Goal: Task Accomplishment & Management: Use online tool/utility

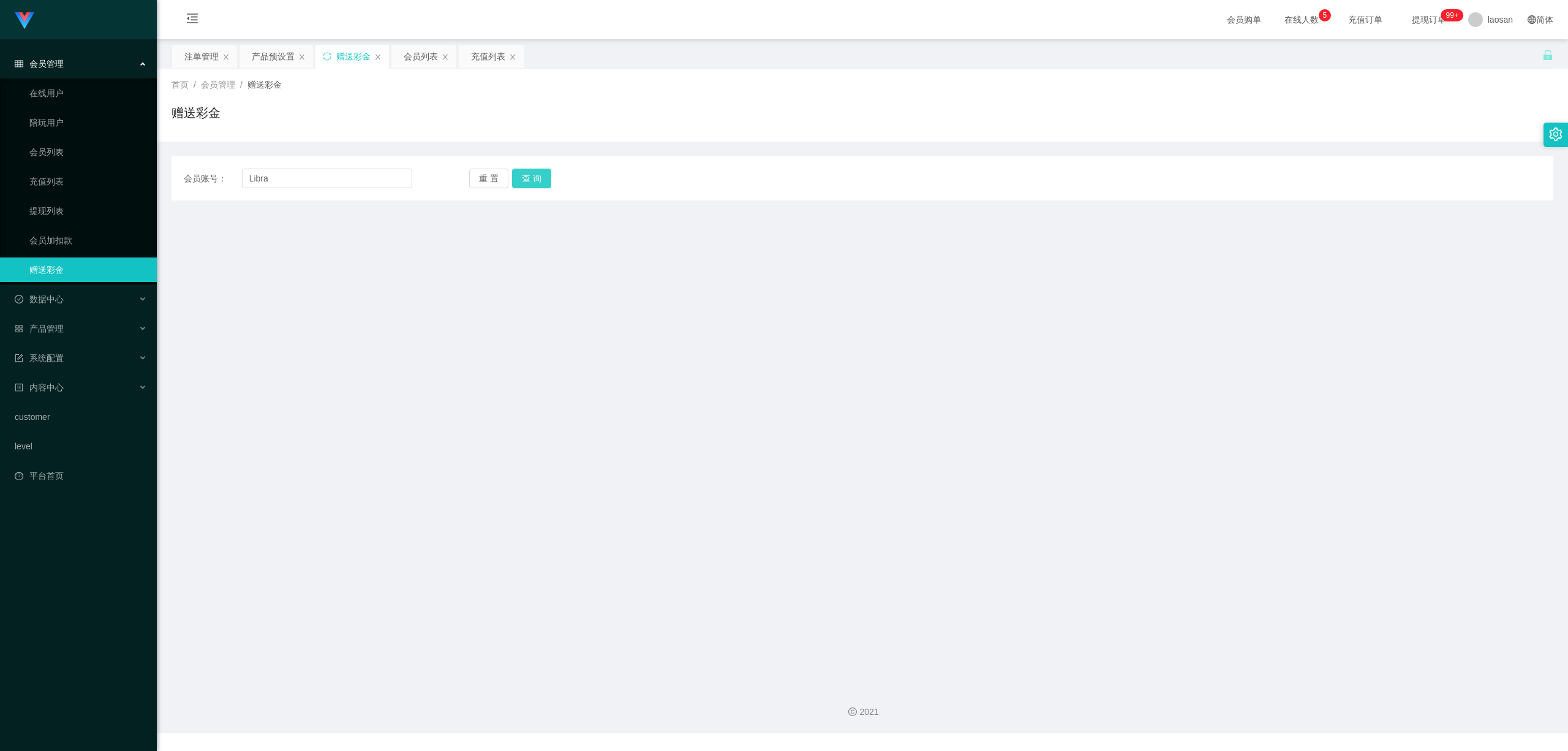
type input "Libra"
click at [537, 177] on button "查 询" at bounding box center [532, 178] width 39 height 20
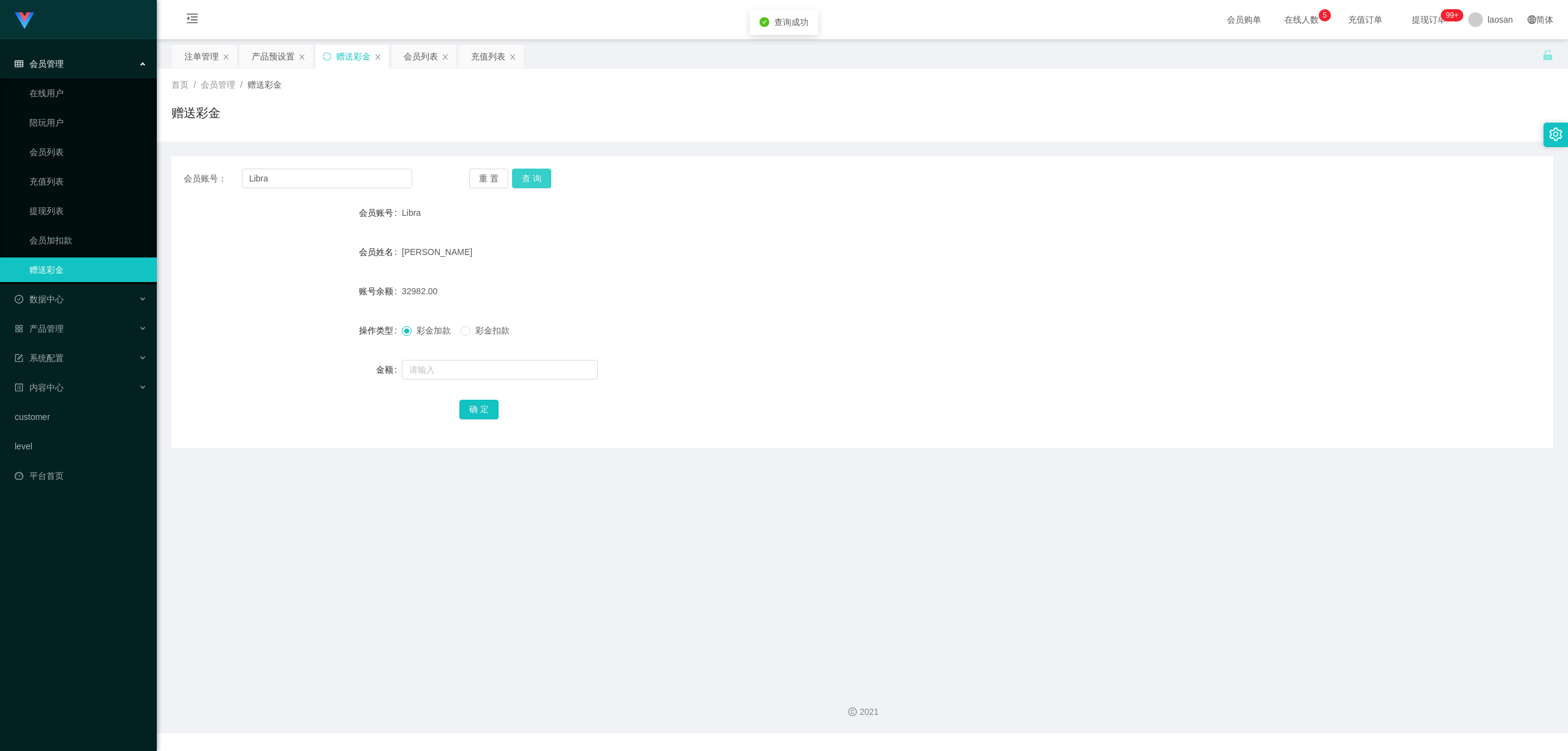
click at [537, 177] on button "查 询" at bounding box center [532, 178] width 39 height 20
click at [684, 271] on form "会员账号 Libra 会员姓名 Lim Gaik ling 账号余额 32982.00 操作类型 彩金加款 彩金扣款 金额 确 定" at bounding box center [863, 311] width 1382 height 221
click at [763, 304] on form "会员账号 Libra 会员姓名 Lim Gaik ling 账号余额 32982.00 操作类型 彩金加款 彩金扣款 金额 确 定" at bounding box center [863, 311] width 1382 height 221
click at [528, 176] on button "查 询" at bounding box center [532, 178] width 39 height 20
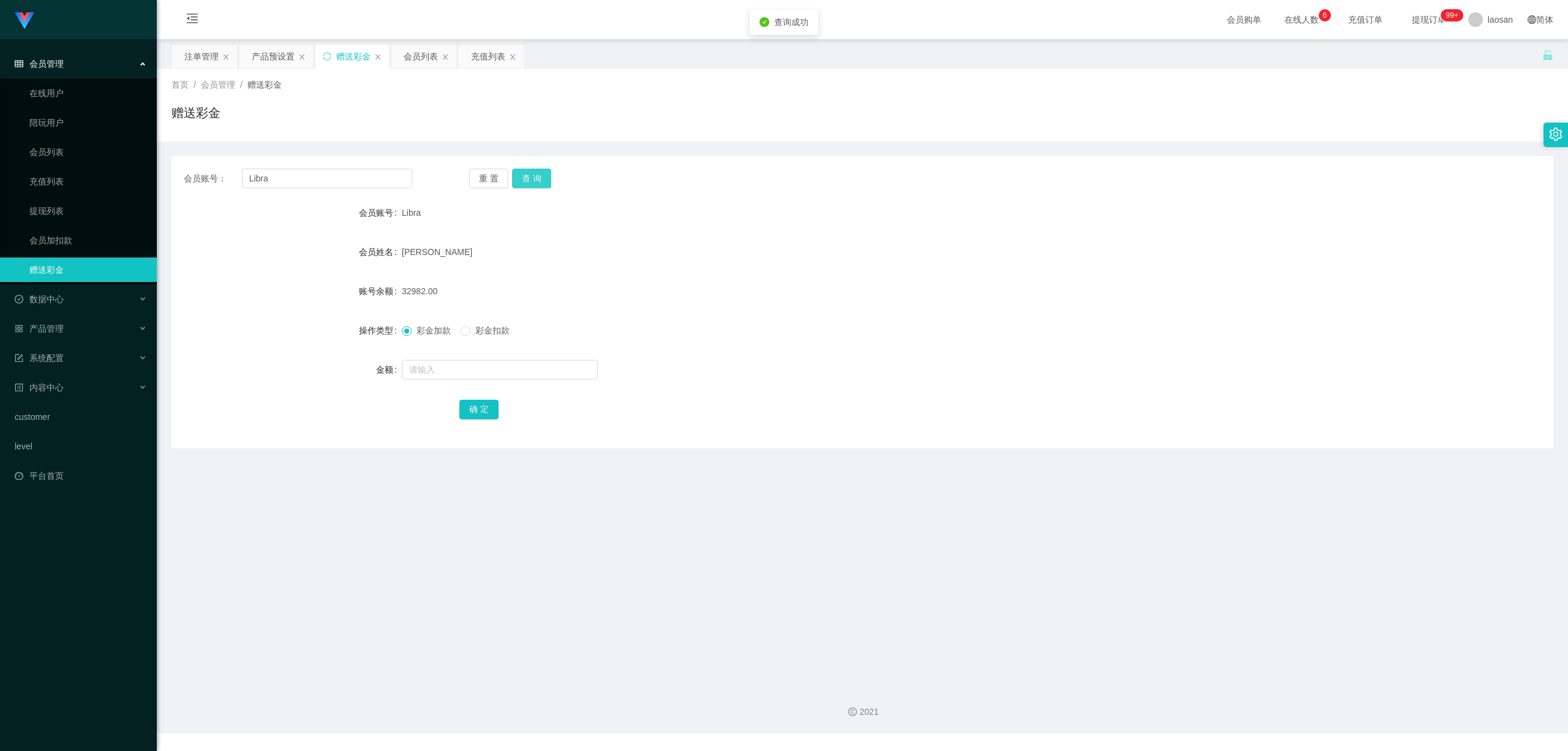
click at [528, 176] on button "查 询" at bounding box center [532, 178] width 39 height 20
click at [422, 53] on div "会员列表" at bounding box center [420, 56] width 35 height 23
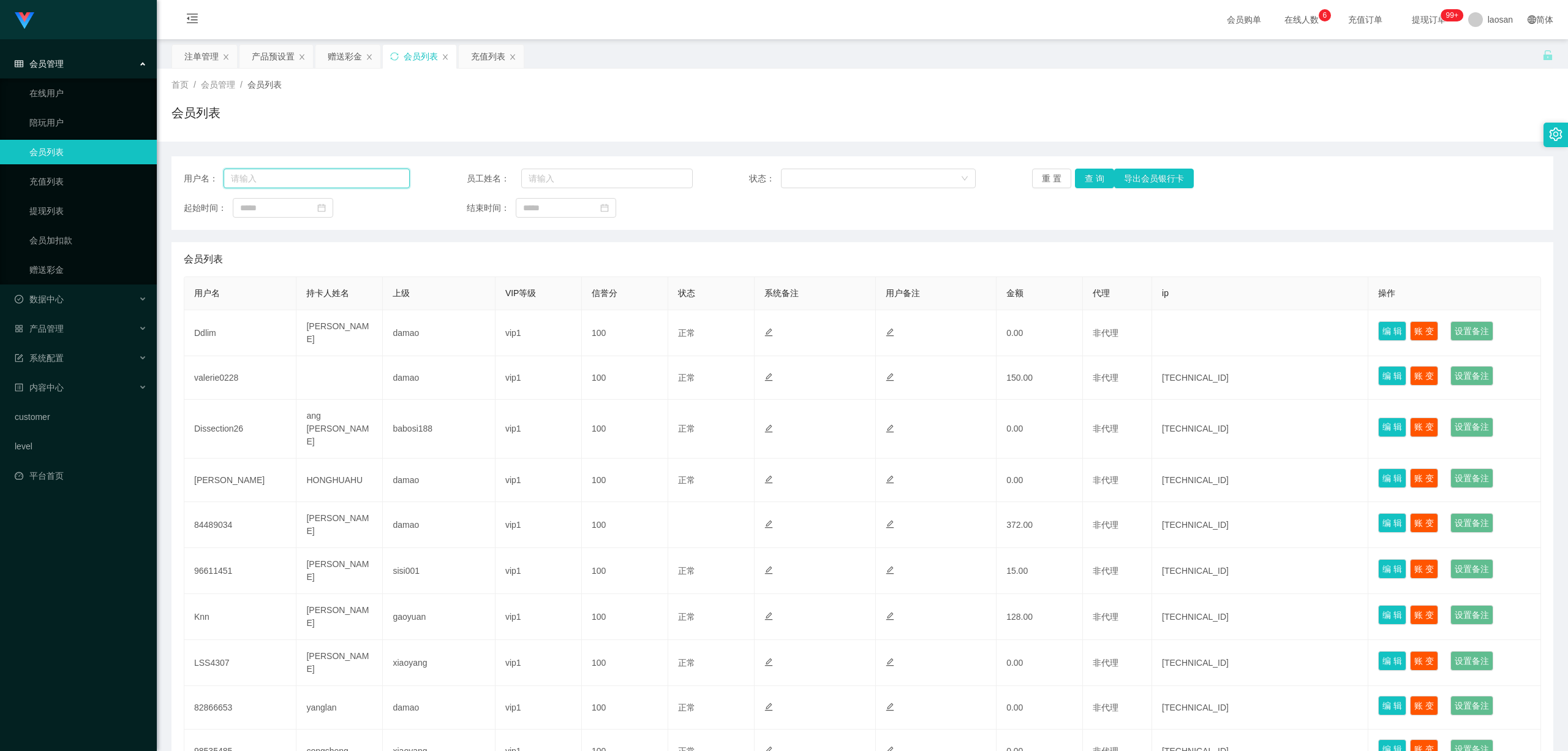
click at [257, 180] on input "text" at bounding box center [316, 178] width 186 height 20
paste input "Libra"
type input "Libra"
click at [1097, 176] on button "查 询" at bounding box center [1095, 178] width 39 height 20
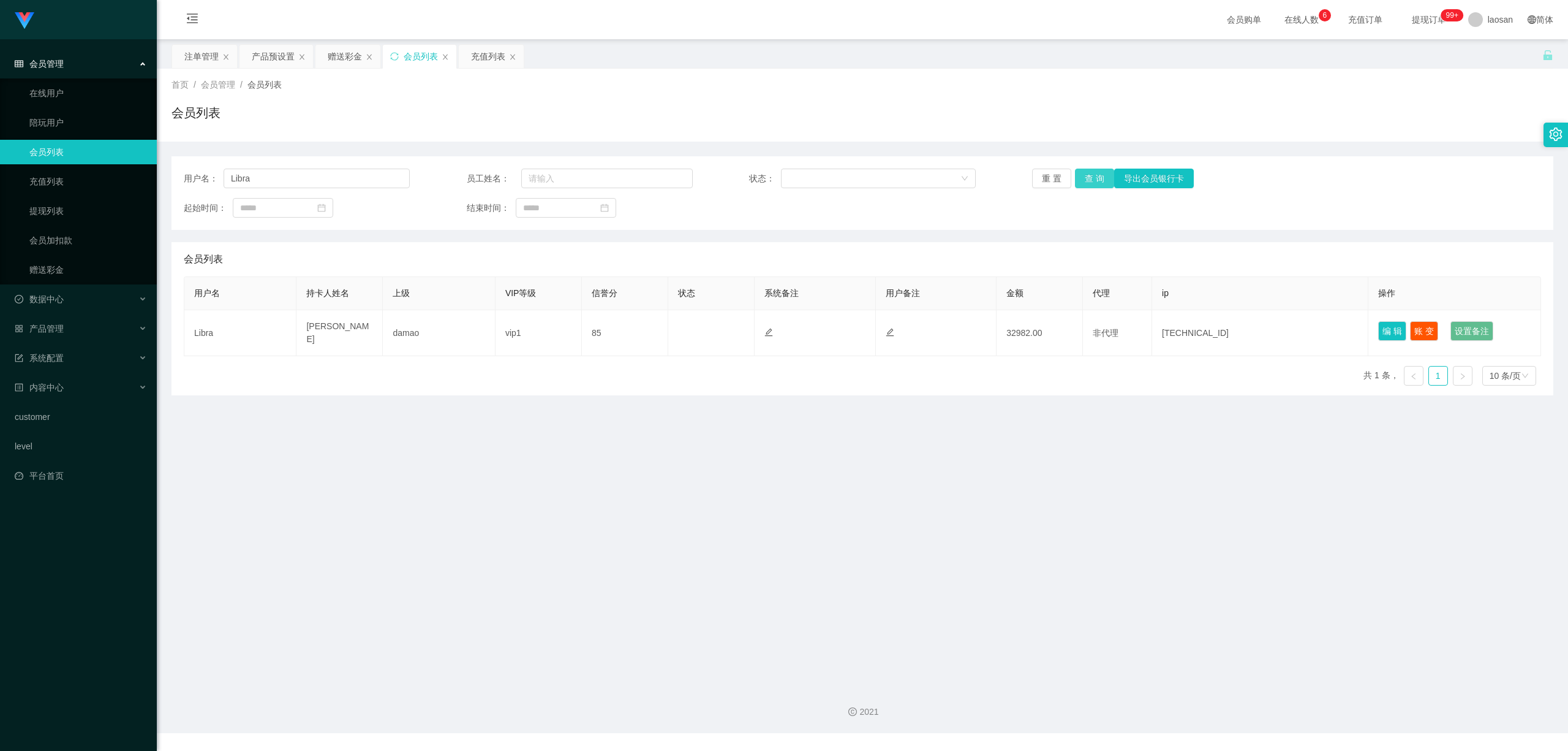
click at [1087, 176] on button "查 询" at bounding box center [1095, 178] width 39 height 20
click at [1087, 176] on button "查 询" at bounding box center [1095, 178] width 39 height 20
click at [1089, 176] on div "重 置 查 询 导出会员银行卡" at bounding box center [1145, 178] width 226 height 20
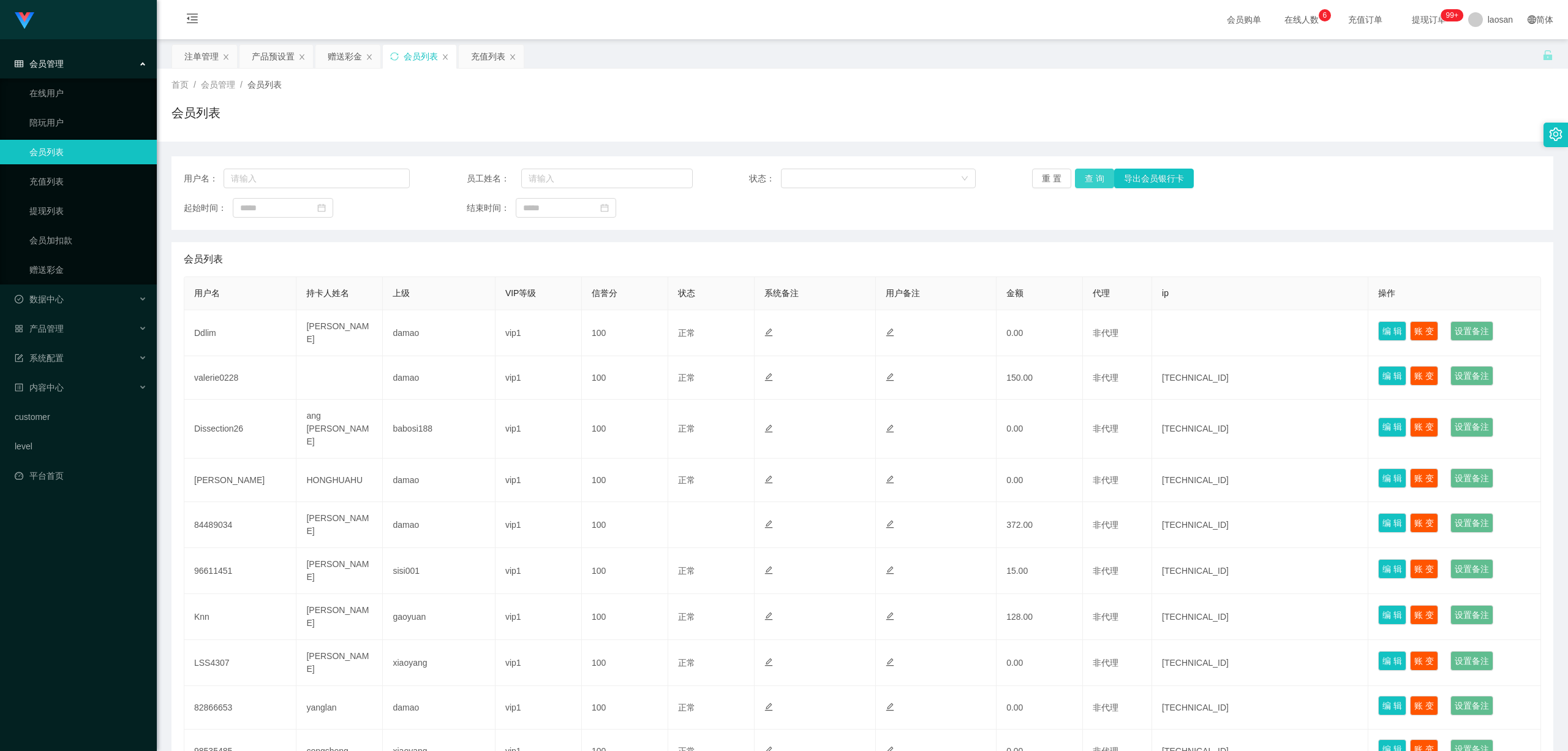
click at [1089, 184] on button "查 询" at bounding box center [1095, 178] width 39 height 20
click at [1089, 184] on div "重 置 查 询 导出会员银行卡" at bounding box center [1145, 178] width 226 height 20
click at [1089, 184] on button "查 询" at bounding box center [1095, 178] width 39 height 20
click at [1059, 127] on div "会员列表" at bounding box center [863, 118] width 1382 height 29
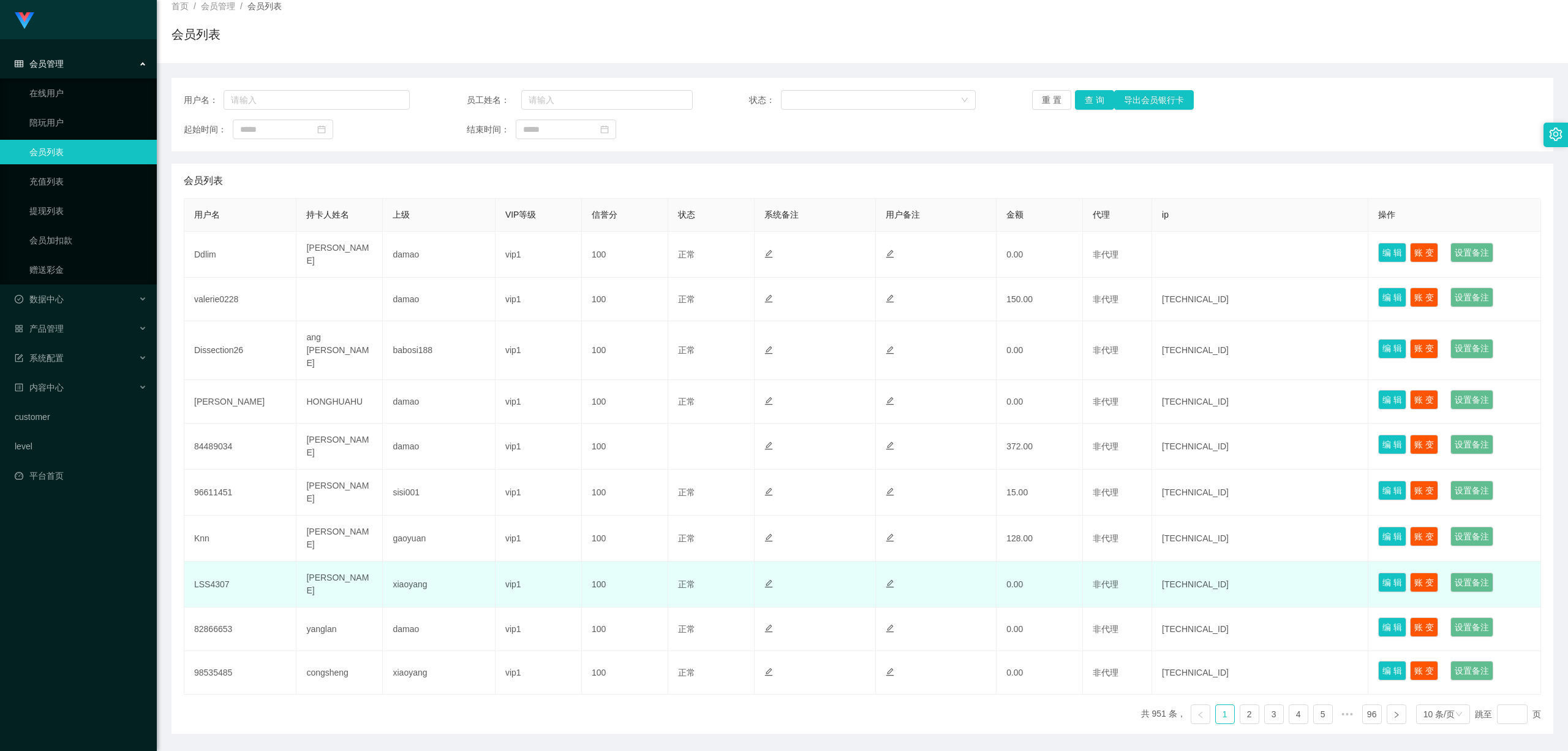
scroll to position [94, 0]
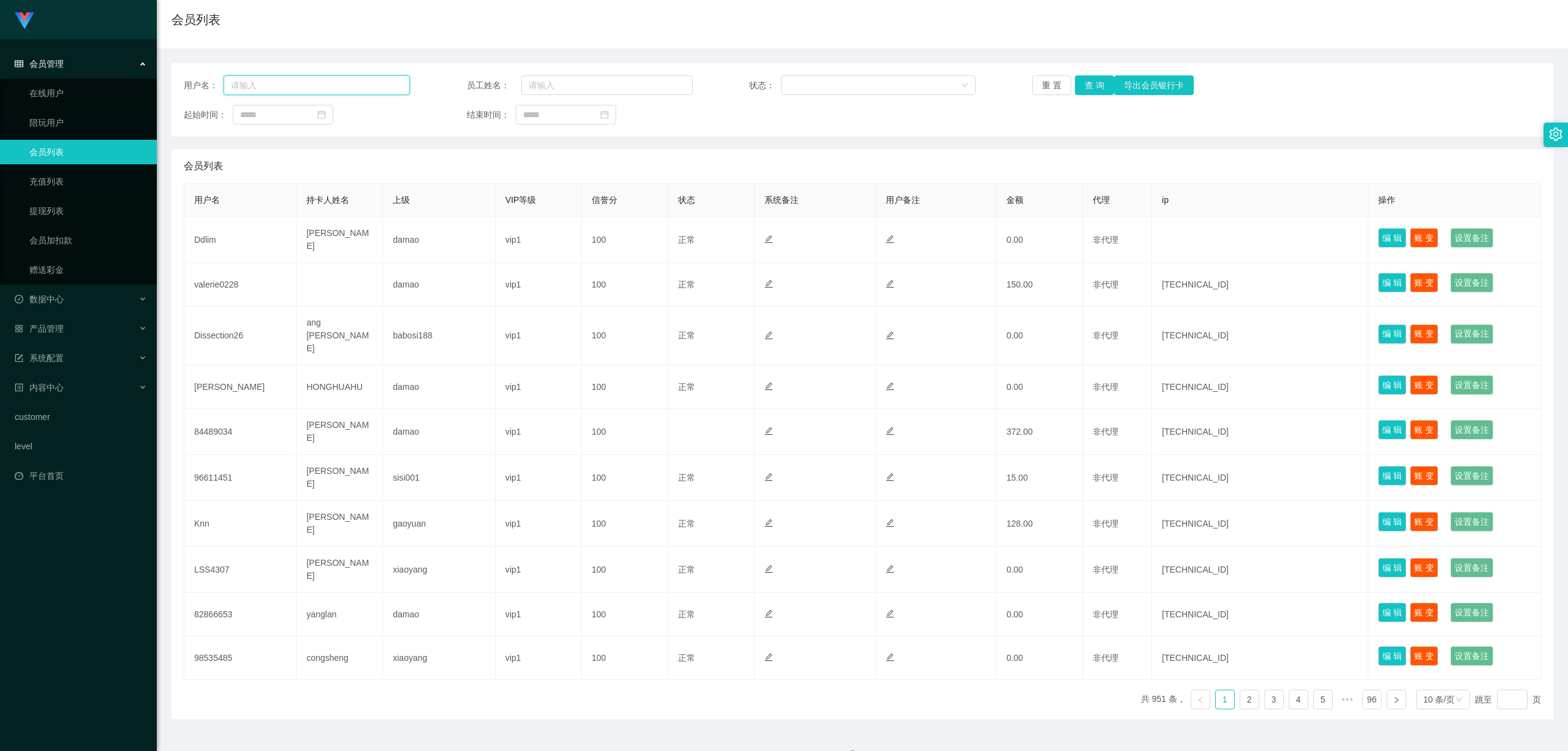
click at [322, 88] on input "text" at bounding box center [316, 86] width 186 height 20
paste input "Libra"
type input "Libra"
click at [1088, 81] on button "查 询" at bounding box center [1095, 86] width 39 height 20
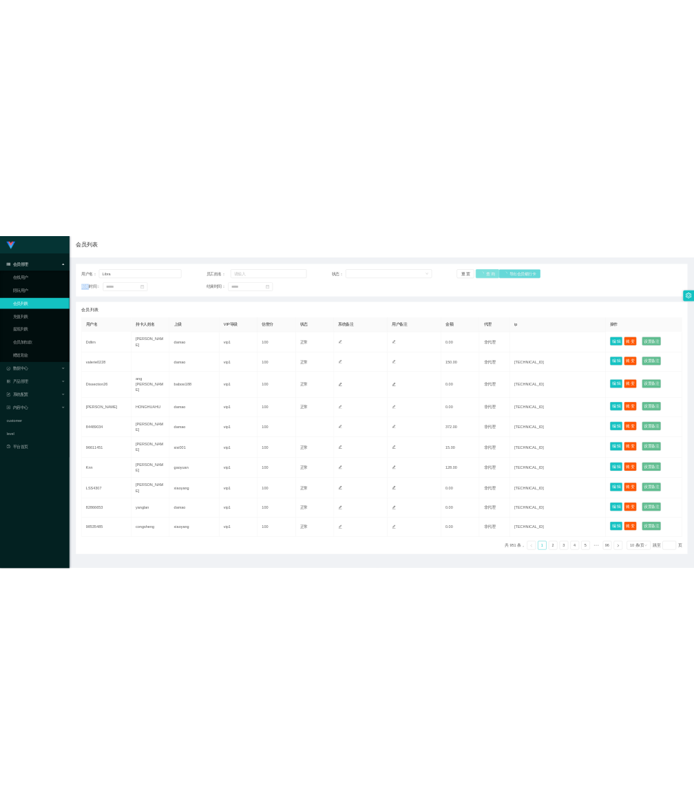
scroll to position [0, 0]
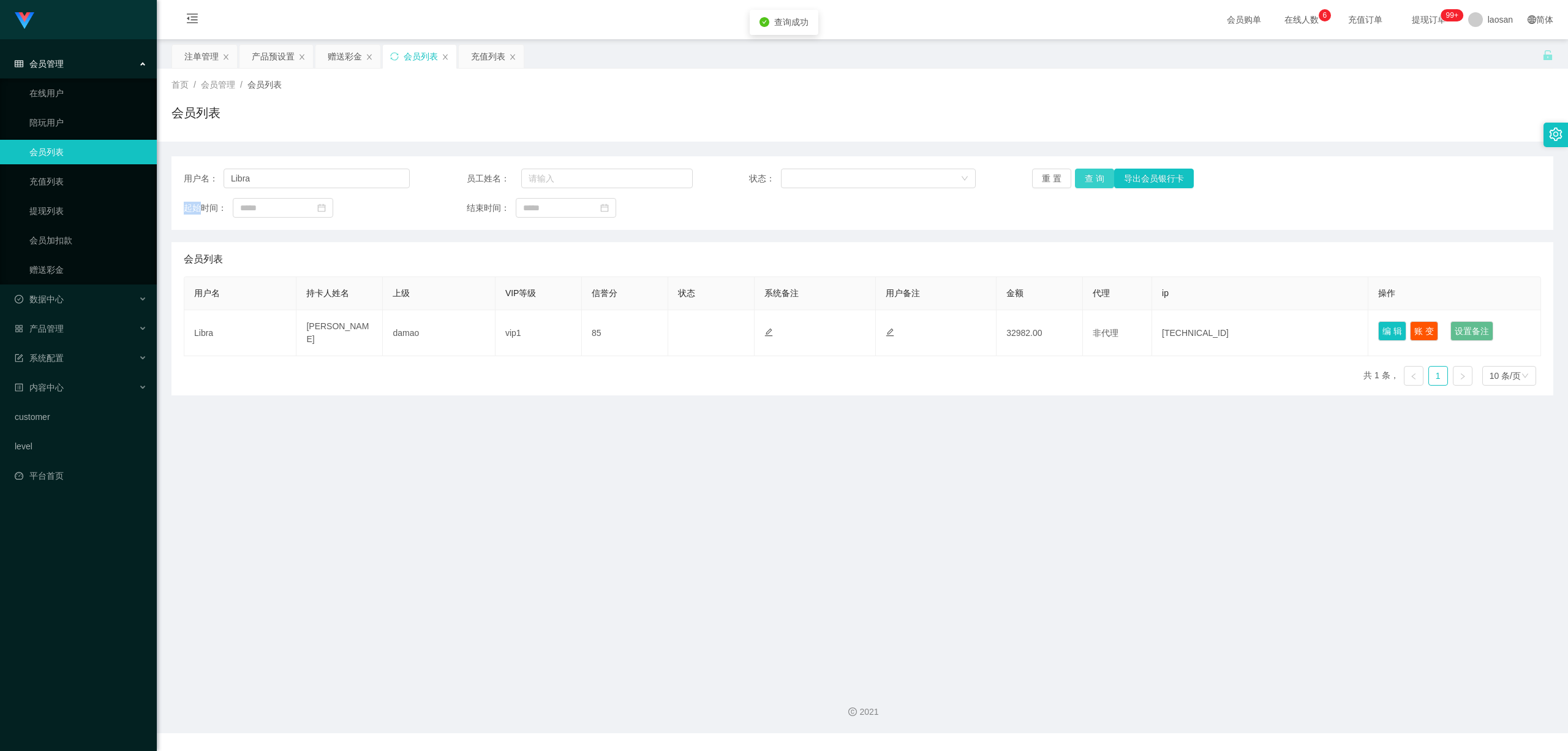
click at [1088, 81] on div "首页 / 会员管理 / 会员列表 / 会员列表 用户名： Libra 员工姓名： 状态： 重 置 查 询 导出会员银行卡 起始时间： 结束时间： 会员列表 用…" at bounding box center [863, 232] width 1382 height 327
click at [1089, 81] on div "首页 / 会员管理 / 会员列表 /" at bounding box center [863, 85] width 1382 height 12
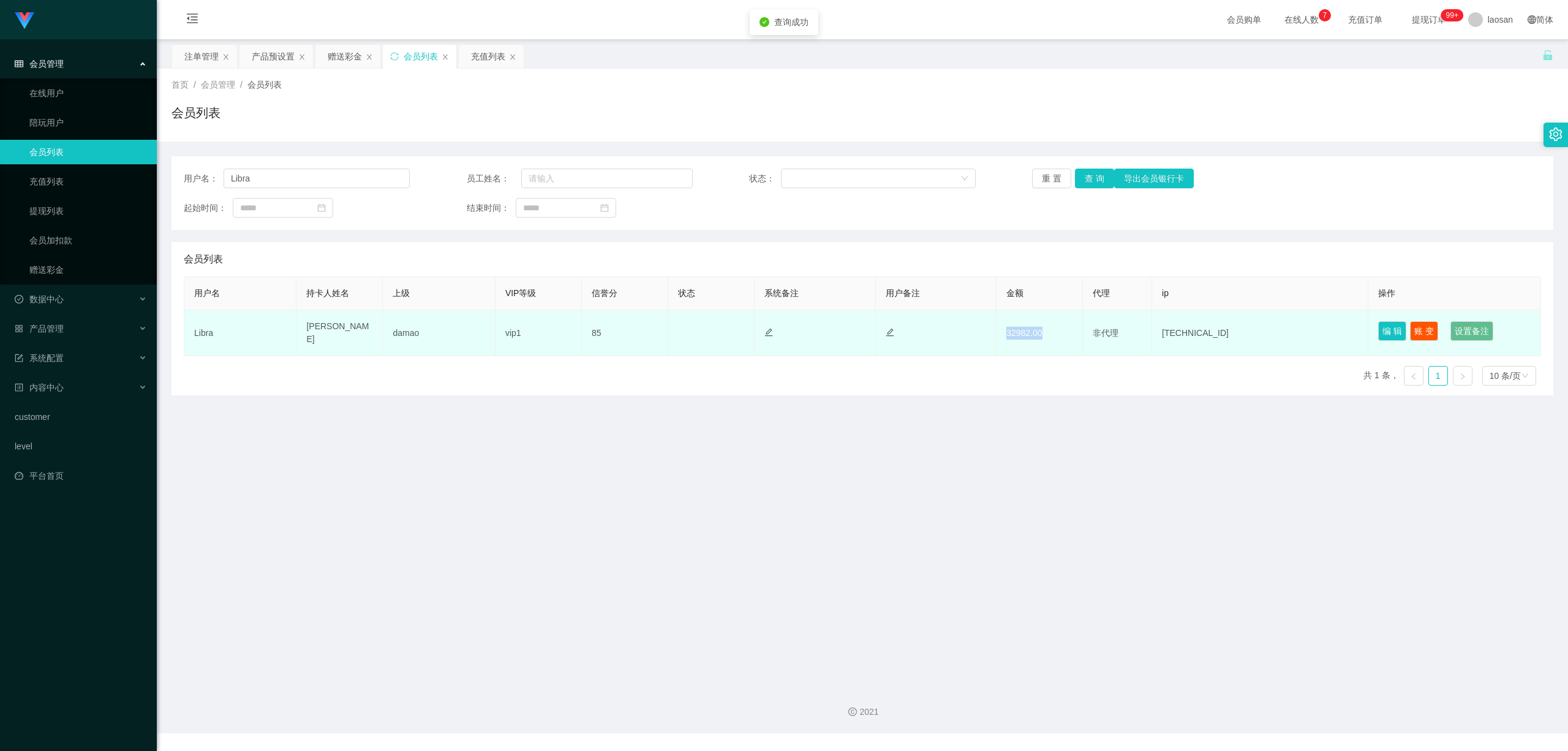
drag, startPoint x: 999, startPoint y: 331, endPoint x: 1074, endPoint y: 341, distance: 75.7
click at [1074, 341] on td "32982.00" at bounding box center [1039, 333] width 86 height 46
click at [1419, 331] on button "账 变" at bounding box center [1425, 331] width 28 height 20
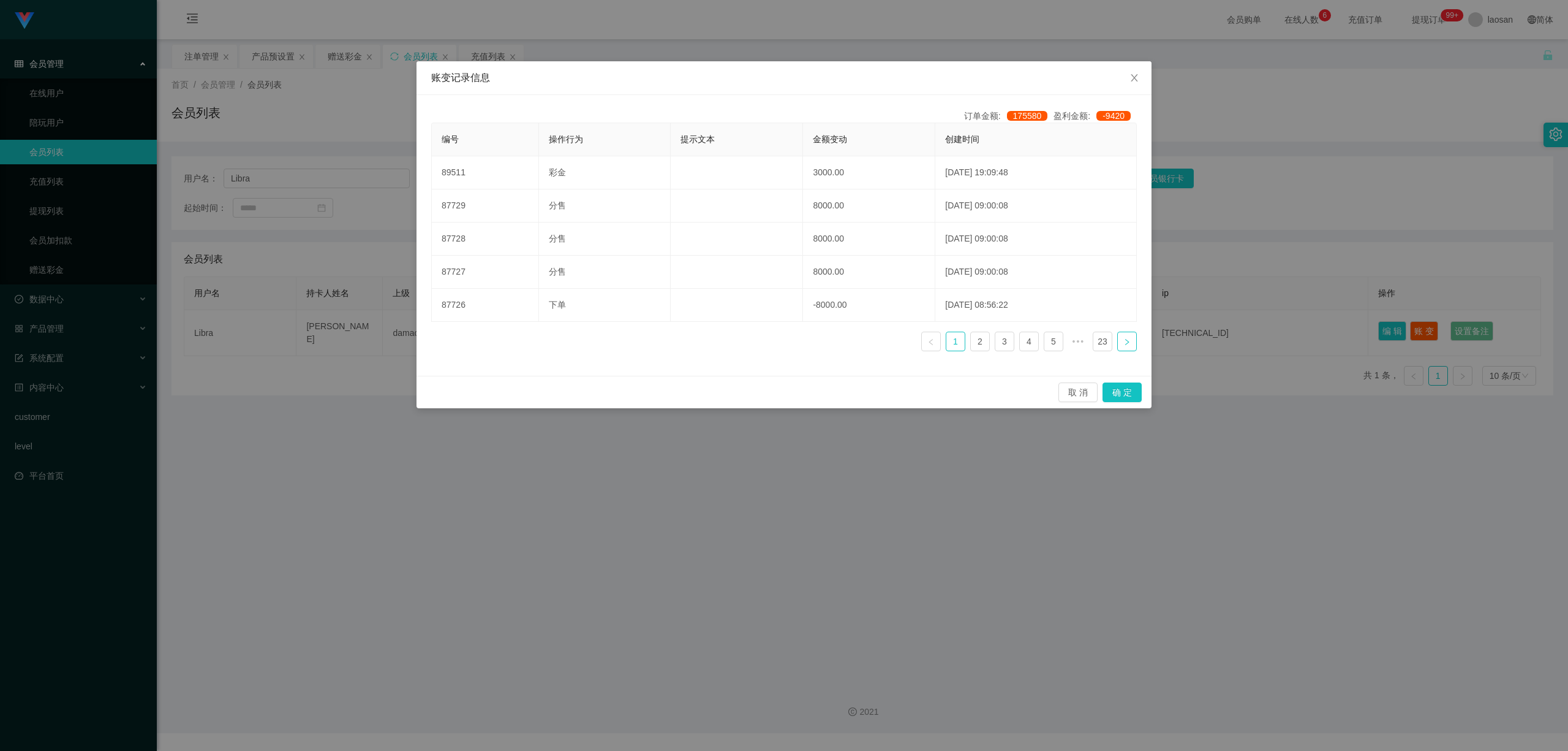
click at [1124, 339] on icon "图标: right" at bounding box center [1127, 342] width 7 height 7
click at [930, 342] on icon "图标: left" at bounding box center [931, 342] width 7 height 7
click at [1124, 79] on span "Close" at bounding box center [1134, 78] width 35 height 35
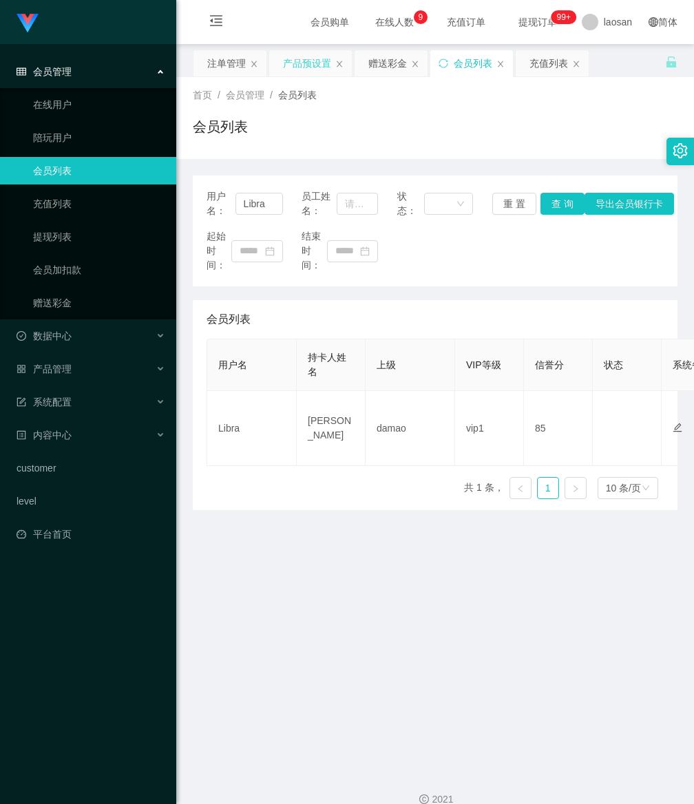
click at [315, 61] on div "产品预设置" at bounding box center [307, 63] width 48 height 26
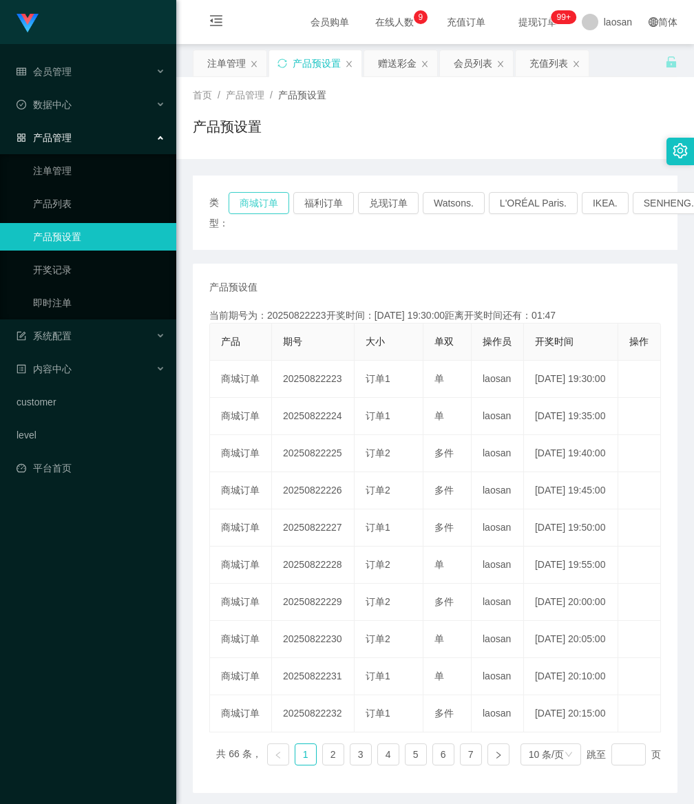
click at [260, 200] on button "商城订单" at bounding box center [258, 203] width 61 height 22
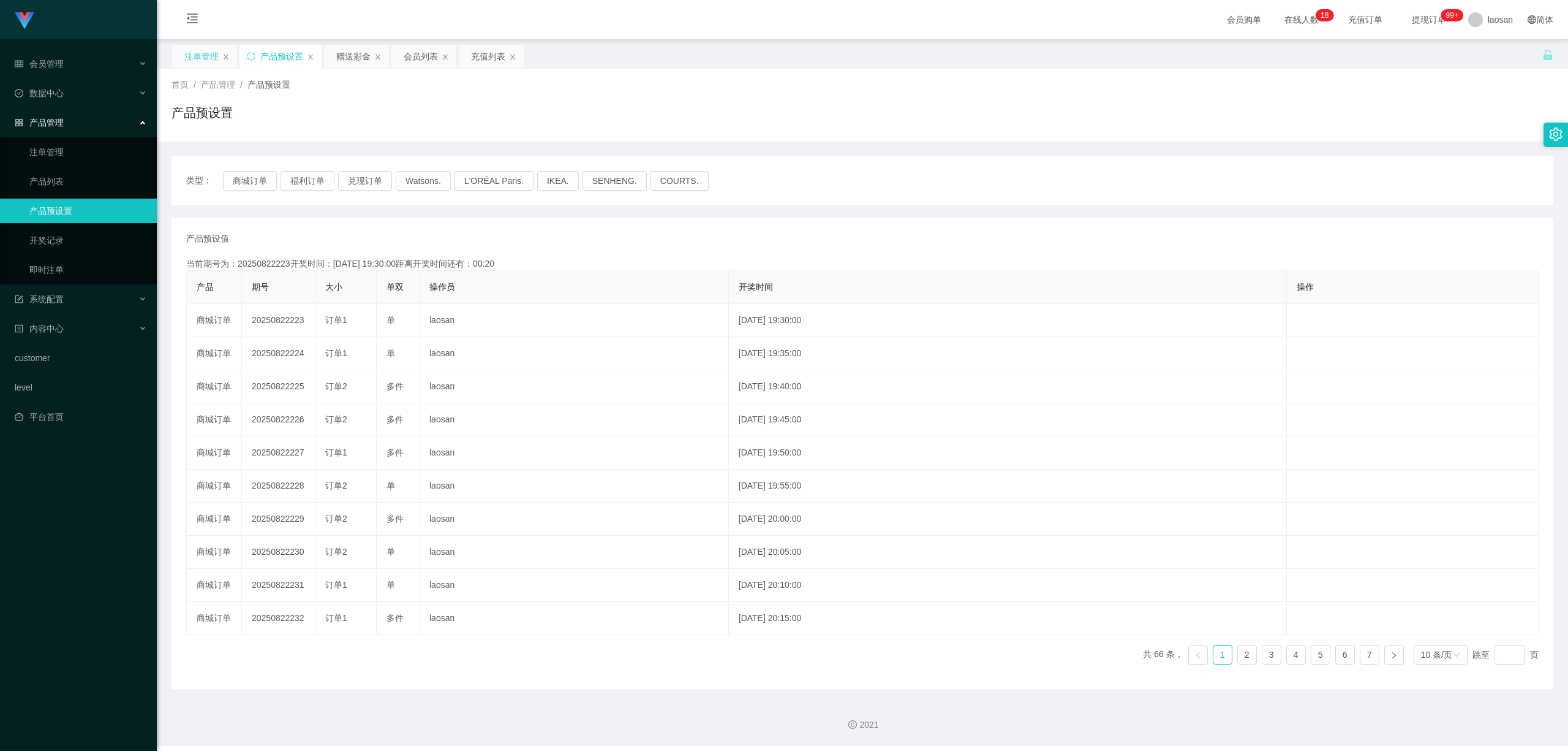
click at [208, 56] on div "注单管理" at bounding box center [201, 56] width 35 height 23
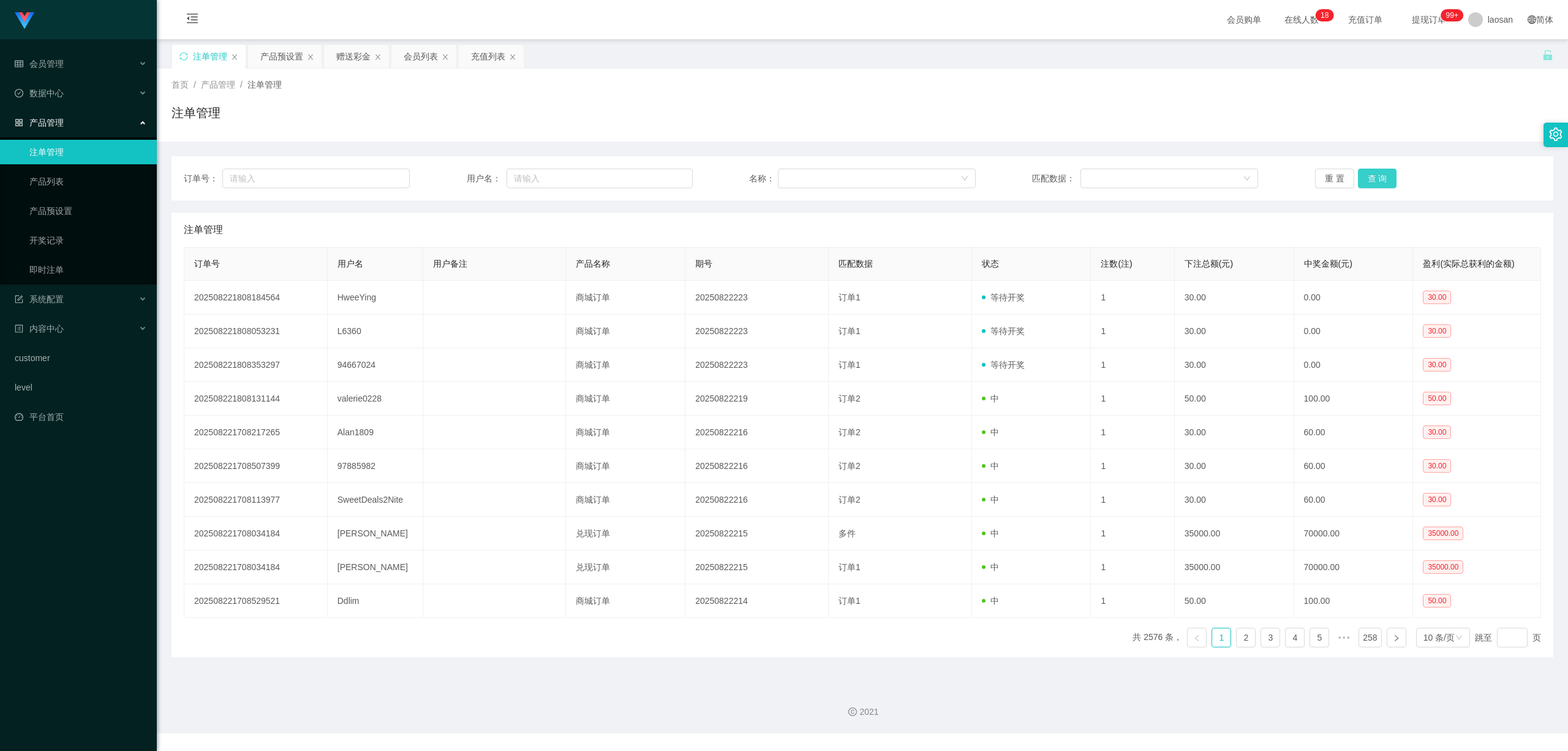
click at [1370, 175] on button "查 询" at bounding box center [1377, 178] width 39 height 20
click at [1370, 175] on div "重 置 查 询" at bounding box center [1428, 178] width 226 height 20
click at [1370, 175] on button "查 询" at bounding box center [1377, 178] width 39 height 20
click at [1370, 175] on div "重 置 查 询" at bounding box center [1428, 178] width 226 height 20
click at [1370, 175] on button "查 询" at bounding box center [1377, 178] width 39 height 20
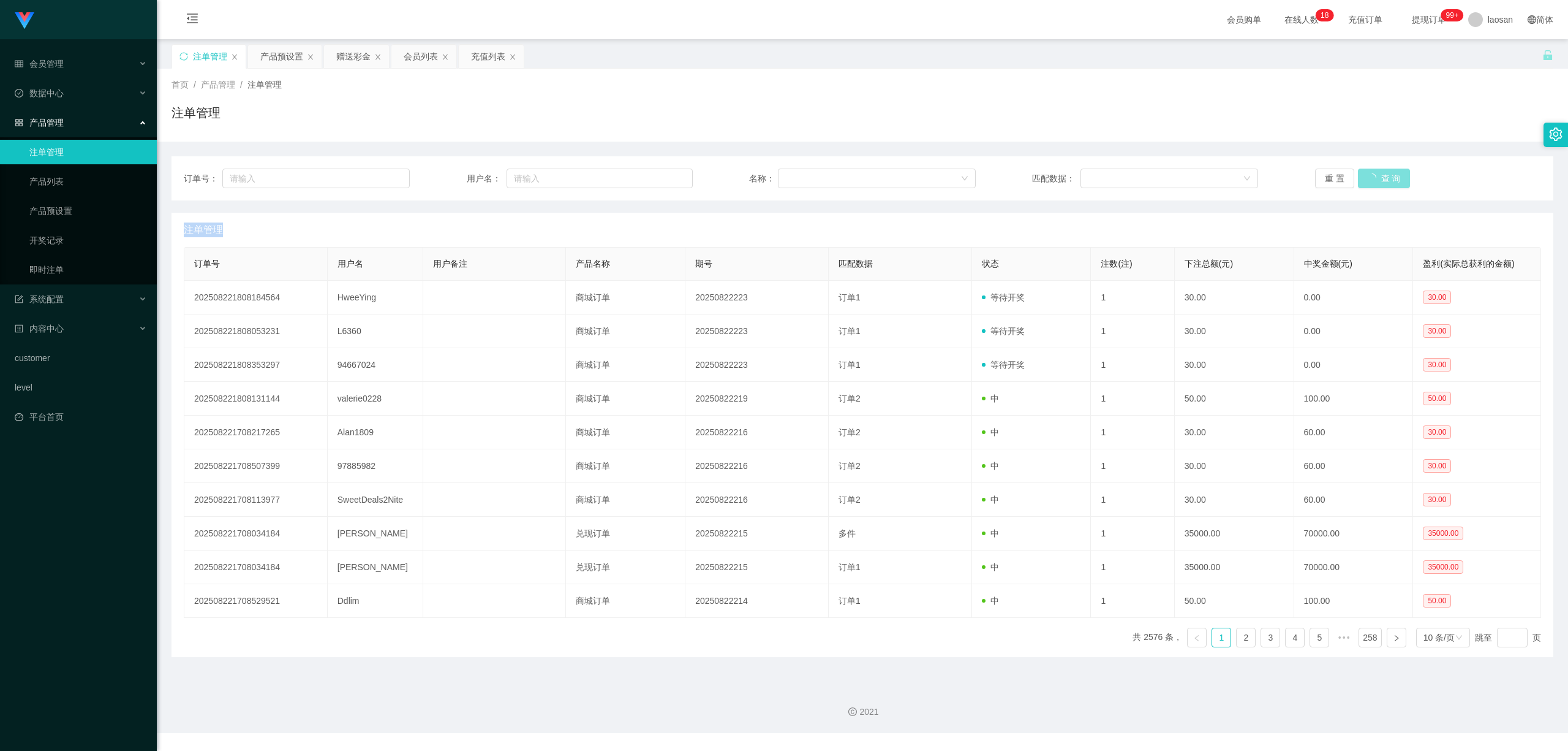
click at [1370, 175] on div "重 置 查 询" at bounding box center [1428, 178] width 226 height 20
click at [1370, 175] on button "查 询" at bounding box center [1377, 178] width 39 height 20
click at [1370, 175] on div "重 置 查 询" at bounding box center [1428, 178] width 226 height 20
click at [1370, 175] on button "查 询" at bounding box center [1377, 178] width 39 height 20
click at [1370, 176] on button "查 询" at bounding box center [1377, 178] width 39 height 20
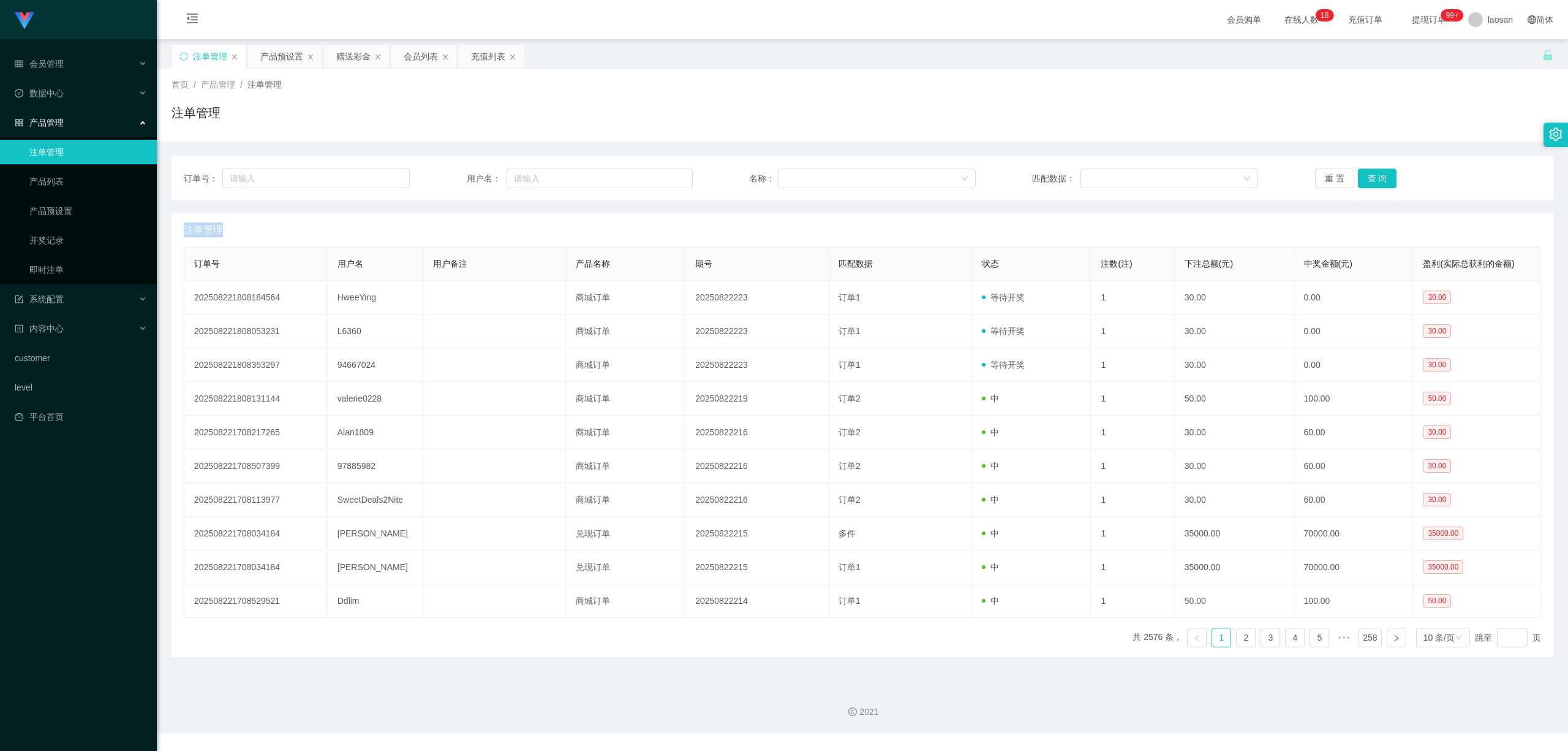
click at [1370, 176] on div "重 置 查 询" at bounding box center [1428, 178] width 226 height 20
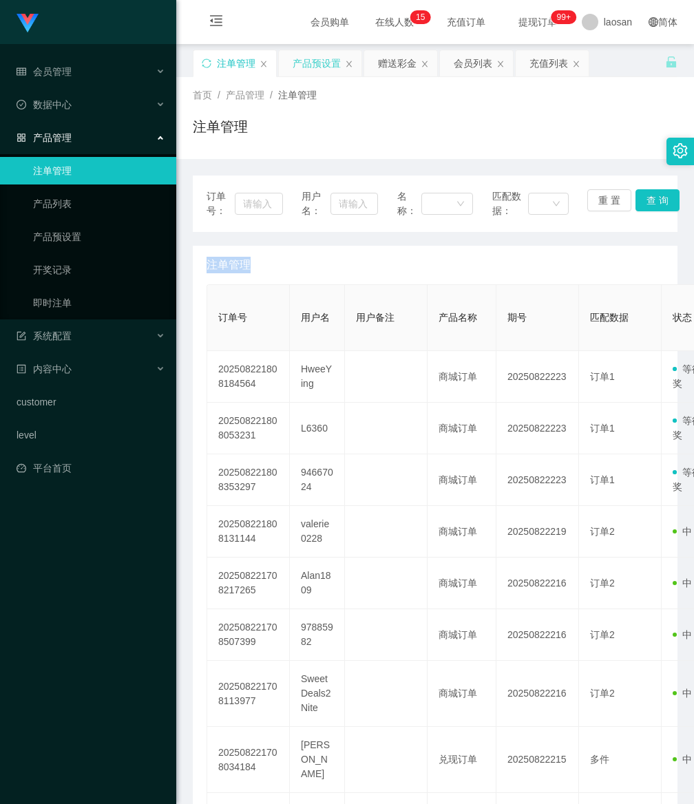
click at [312, 64] on div "产品预设置" at bounding box center [316, 63] width 48 height 26
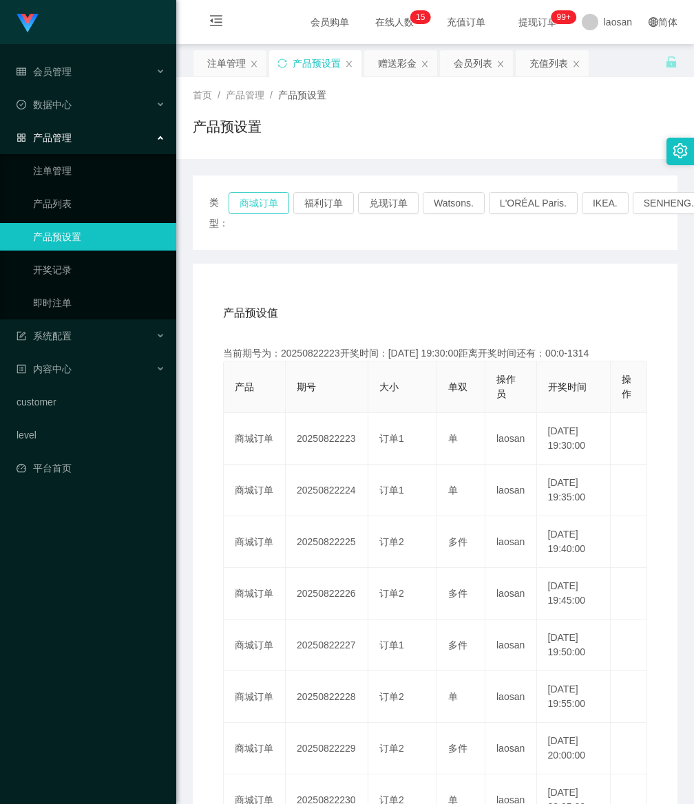
click at [268, 196] on button "商城订单" at bounding box center [258, 203] width 61 height 22
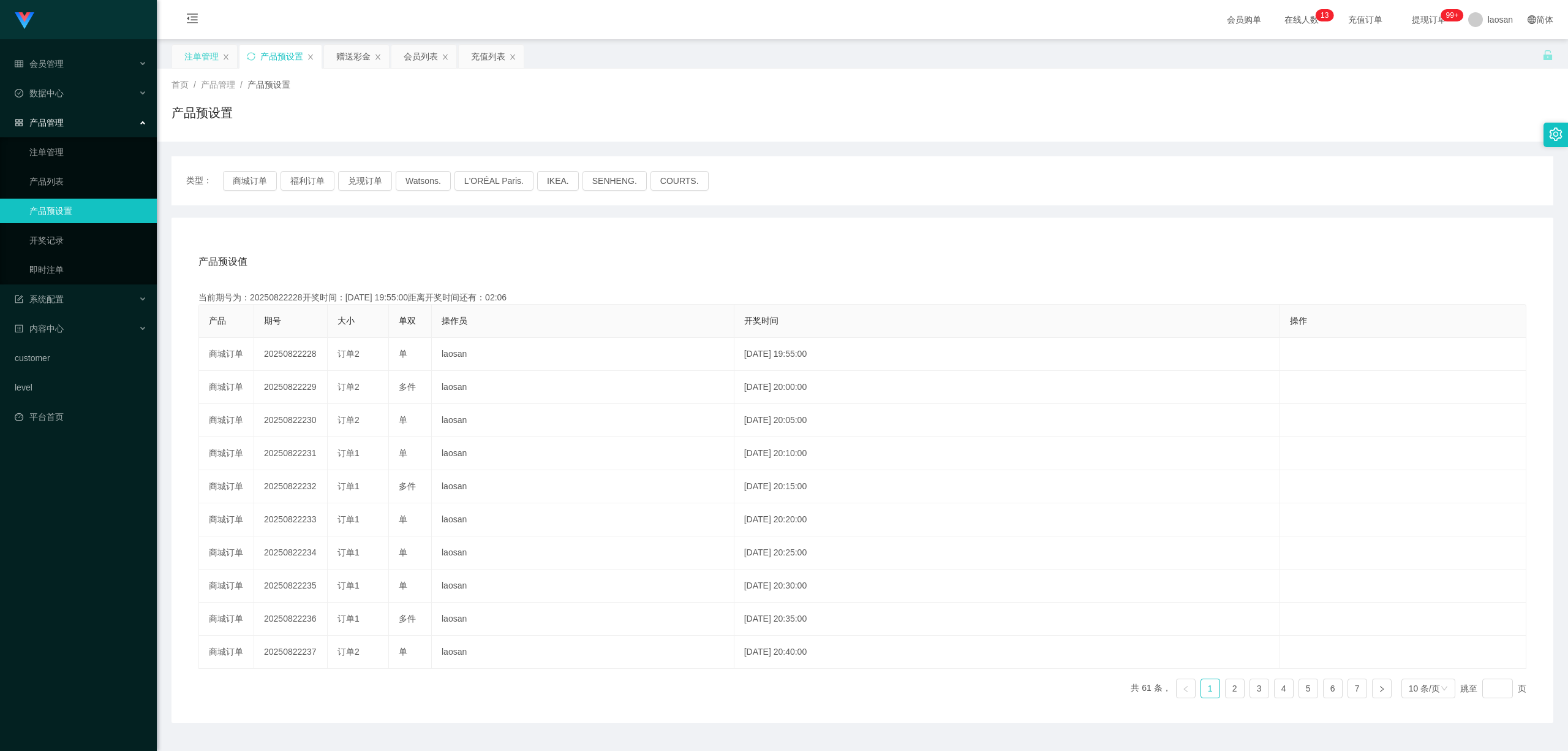
click at [197, 57] on div "注单管理" at bounding box center [201, 56] width 35 height 23
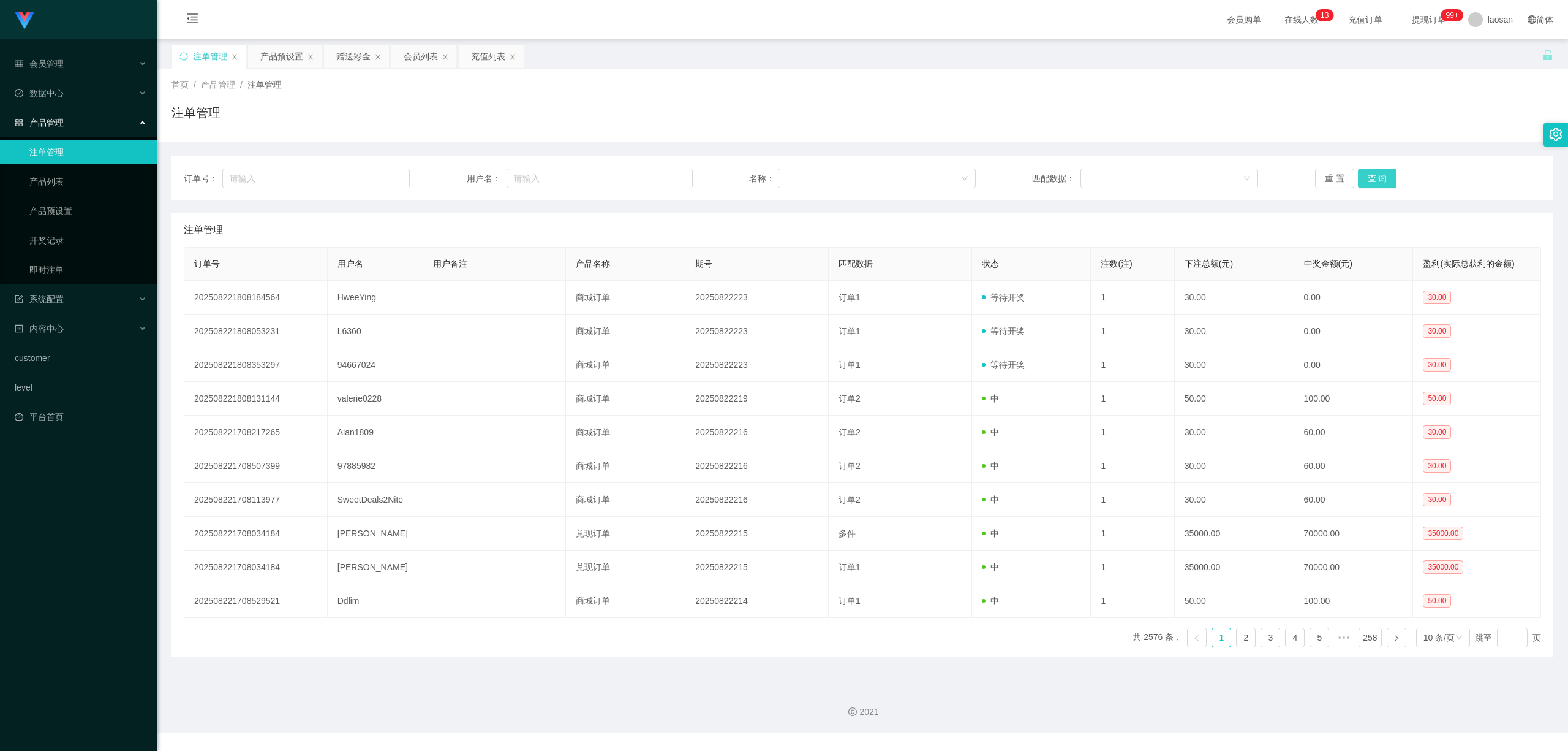
click at [1369, 179] on button "查 询" at bounding box center [1377, 178] width 39 height 20
click at [1370, 178] on div "重 置 查 询" at bounding box center [1428, 178] width 226 height 20
click at [1370, 178] on button "查 询" at bounding box center [1377, 178] width 39 height 20
click at [1370, 178] on div "重 置 查 询" at bounding box center [1428, 178] width 226 height 20
click at [1370, 178] on button "查 询" at bounding box center [1377, 178] width 39 height 20
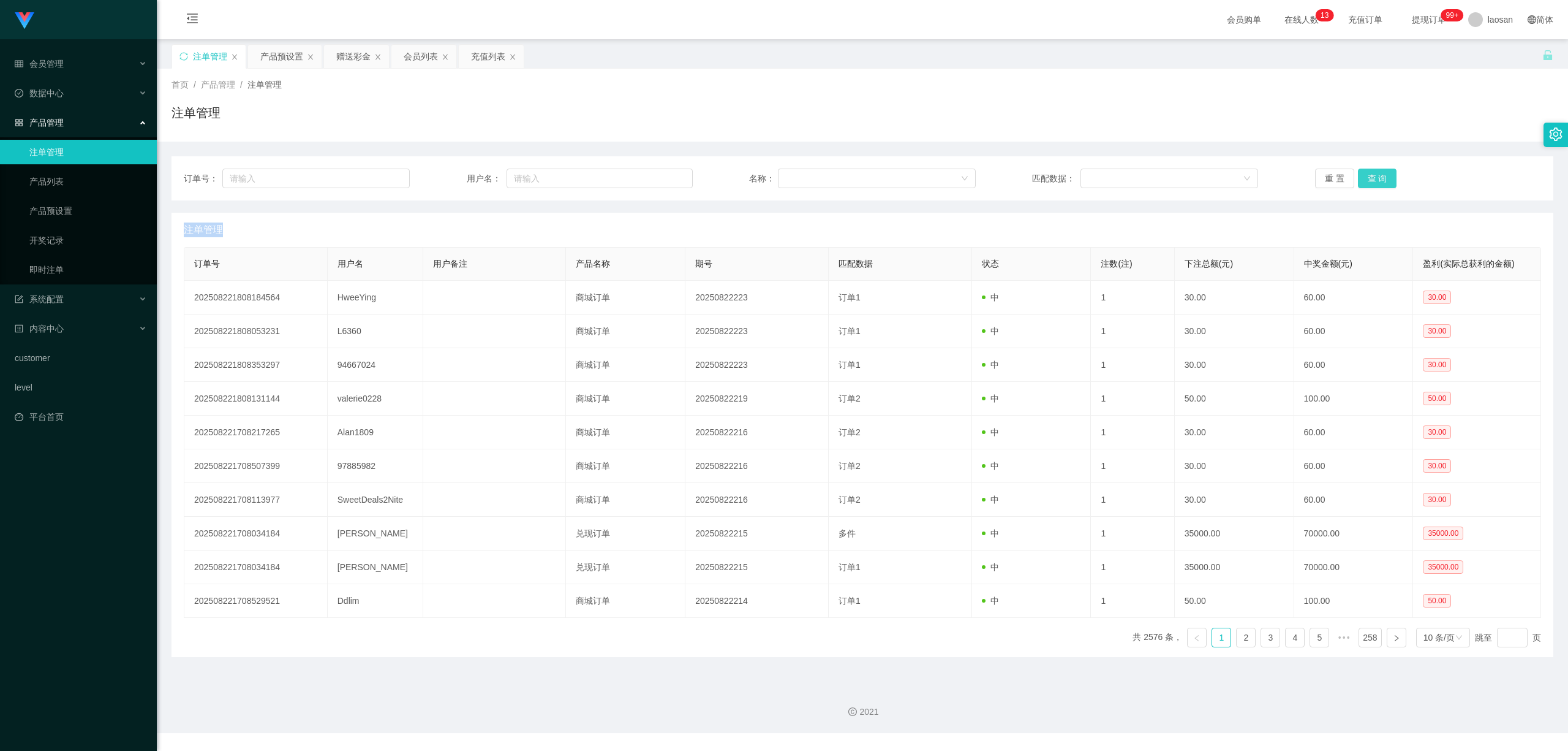
click at [1371, 178] on button "查 询" at bounding box center [1377, 178] width 39 height 20
click at [1376, 180] on button "查 询" at bounding box center [1377, 178] width 39 height 20
click at [1376, 180] on div "重 置 查 询" at bounding box center [1428, 178] width 226 height 20
click at [1376, 180] on button "查 询" at bounding box center [1377, 178] width 39 height 20
click at [1376, 180] on div "重 置 查 询" at bounding box center [1428, 178] width 226 height 20
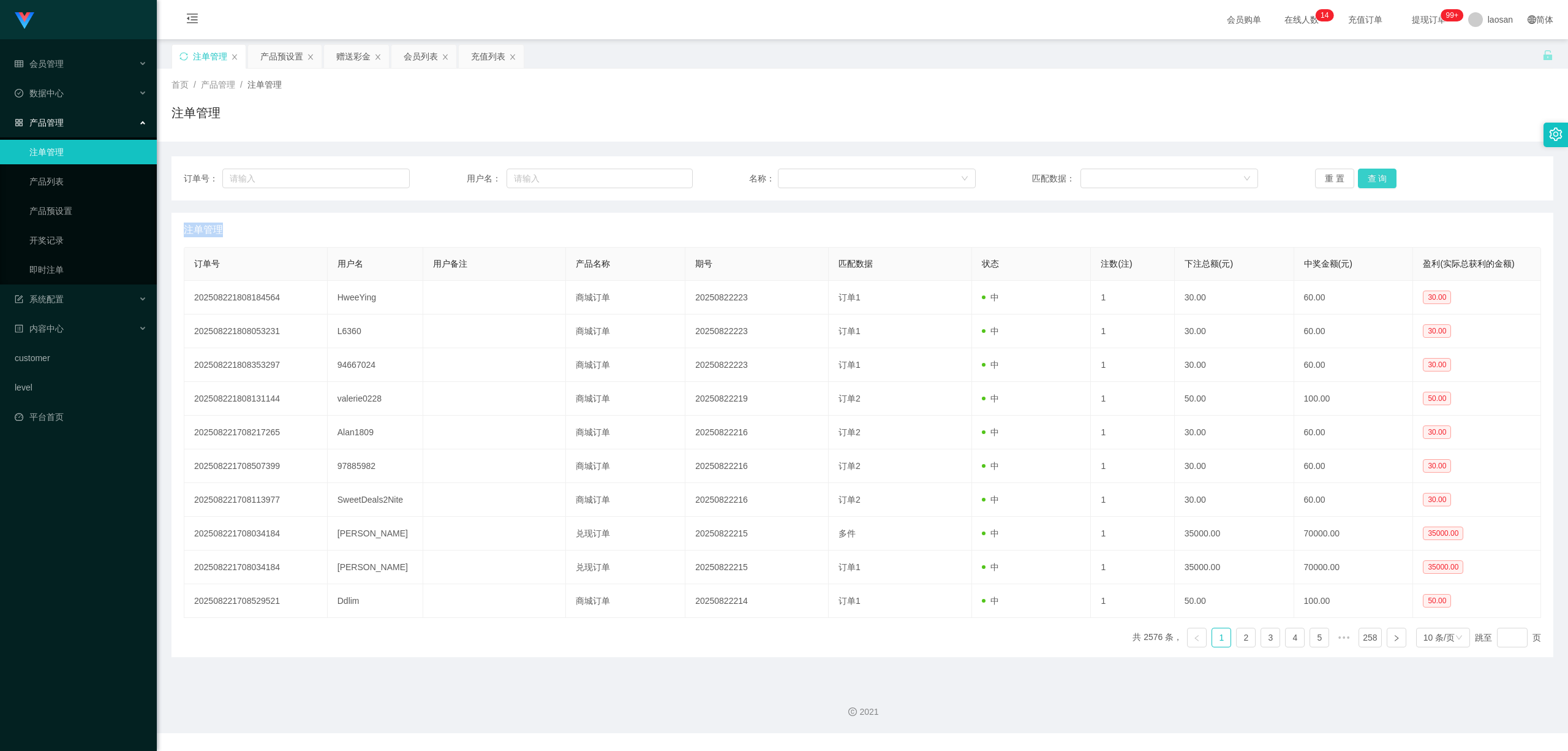
click at [1376, 180] on button "查 询" at bounding box center [1377, 178] width 39 height 20
click at [1376, 180] on div "重 置 查 询" at bounding box center [1428, 178] width 226 height 20
click at [1377, 180] on button "查 询" at bounding box center [1377, 178] width 39 height 20
click at [1377, 180] on div "重 置 查 询" at bounding box center [1428, 178] width 226 height 20
click at [1377, 180] on button "查 询" at bounding box center [1377, 178] width 39 height 20
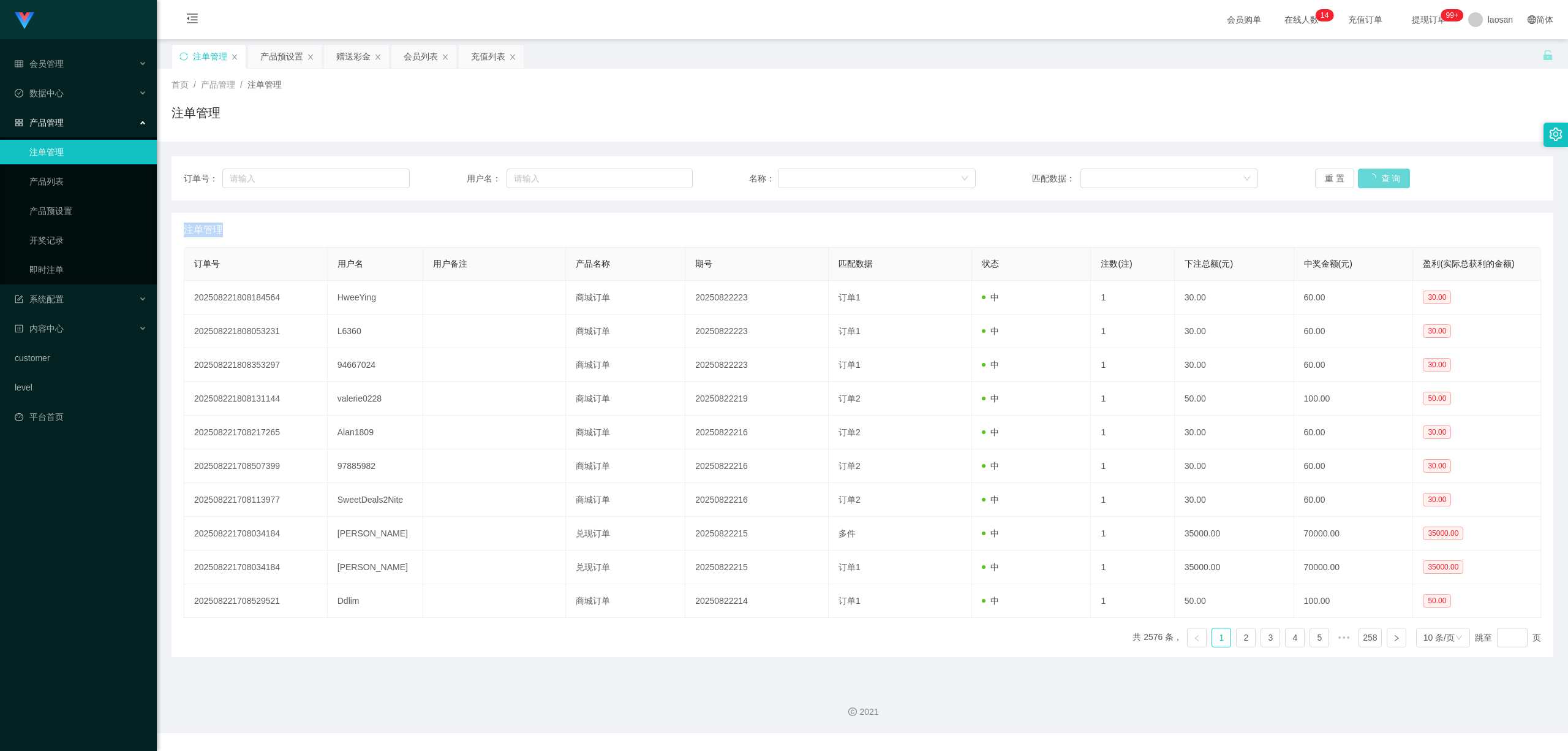
click at [1377, 180] on div "重 置 查 询" at bounding box center [1428, 178] width 226 height 20
click at [1377, 180] on button "查 询" at bounding box center [1384, 178] width 53 height 20
click at [1377, 180] on div "重 置 查 询" at bounding box center [1428, 178] width 226 height 20
click at [1377, 180] on button "查 询" at bounding box center [1377, 178] width 39 height 20
click at [1380, 182] on button "查 询" at bounding box center [1377, 178] width 39 height 20
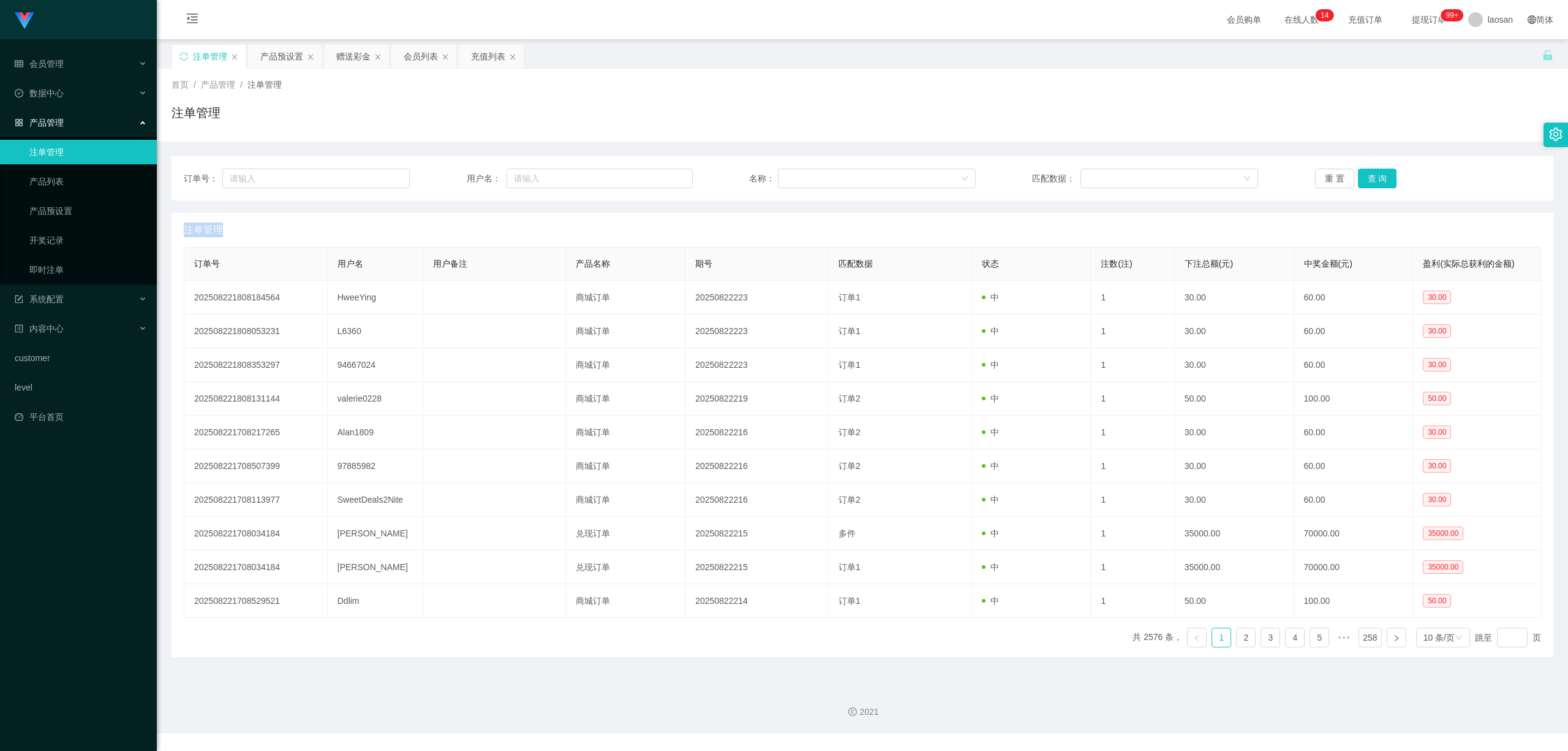
click at [1380, 182] on div "重 置 查 询" at bounding box center [1428, 178] width 226 height 20
click at [1382, 182] on button "查 询" at bounding box center [1377, 178] width 39 height 20
click at [1382, 182] on div "重 置 查 询" at bounding box center [1428, 178] width 226 height 20
click at [1383, 182] on button "查 询" at bounding box center [1377, 178] width 39 height 20
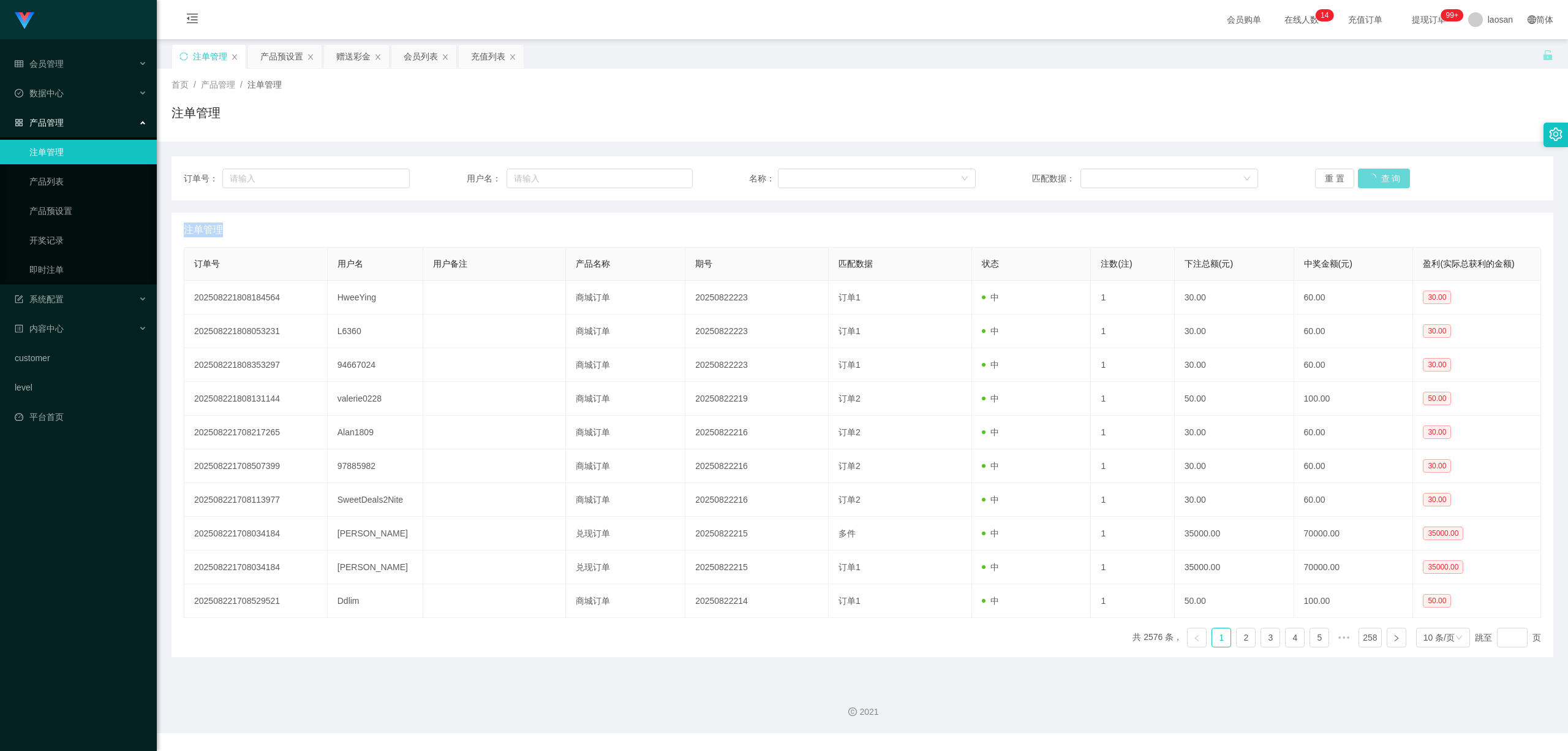
click at [1384, 182] on div "重 置 查 询" at bounding box center [1428, 178] width 226 height 20
click at [1384, 182] on button "查 询" at bounding box center [1377, 178] width 39 height 20
click at [1384, 182] on div "重 置 查 询" at bounding box center [1428, 178] width 226 height 20
click at [1385, 182] on button "查 询" at bounding box center [1377, 178] width 39 height 20
click at [1385, 180] on div "重 置 查 询" at bounding box center [1428, 178] width 226 height 20
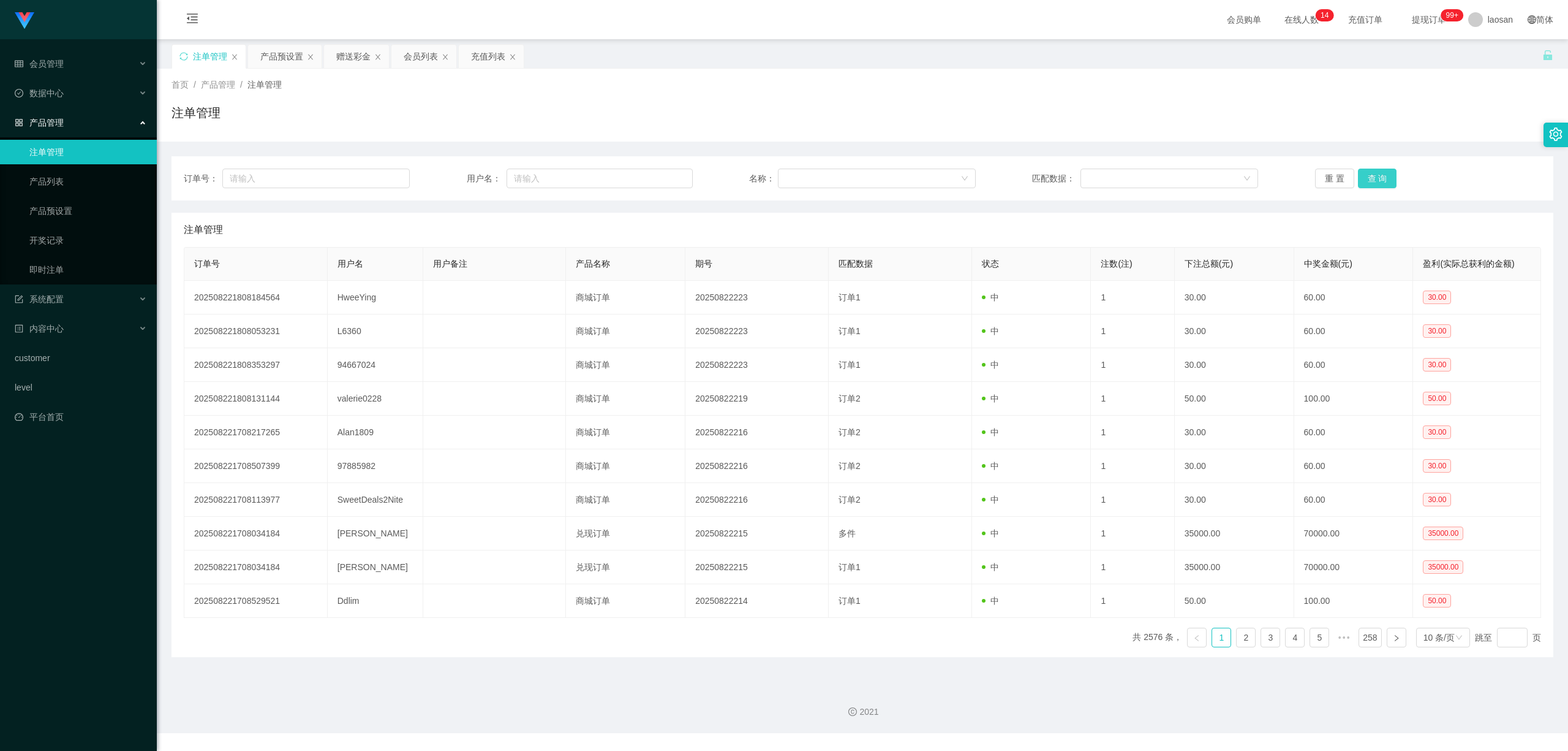
click at [1385, 179] on button "查 询" at bounding box center [1377, 178] width 39 height 20
click at [1369, 180] on button "查 询" at bounding box center [1377, 178] width 39 height 20
click at [1369, 180] on div "重 置 查 询" at bounding box center [1428, 178] width 226 height 20
click at [1369, 180] on button "查 询" at bounding box center [1377, 178] width 39 height 20
click at [1369, 180] on div "重 置 查 询" at bounding box center [1428, 178] width 226 height 20
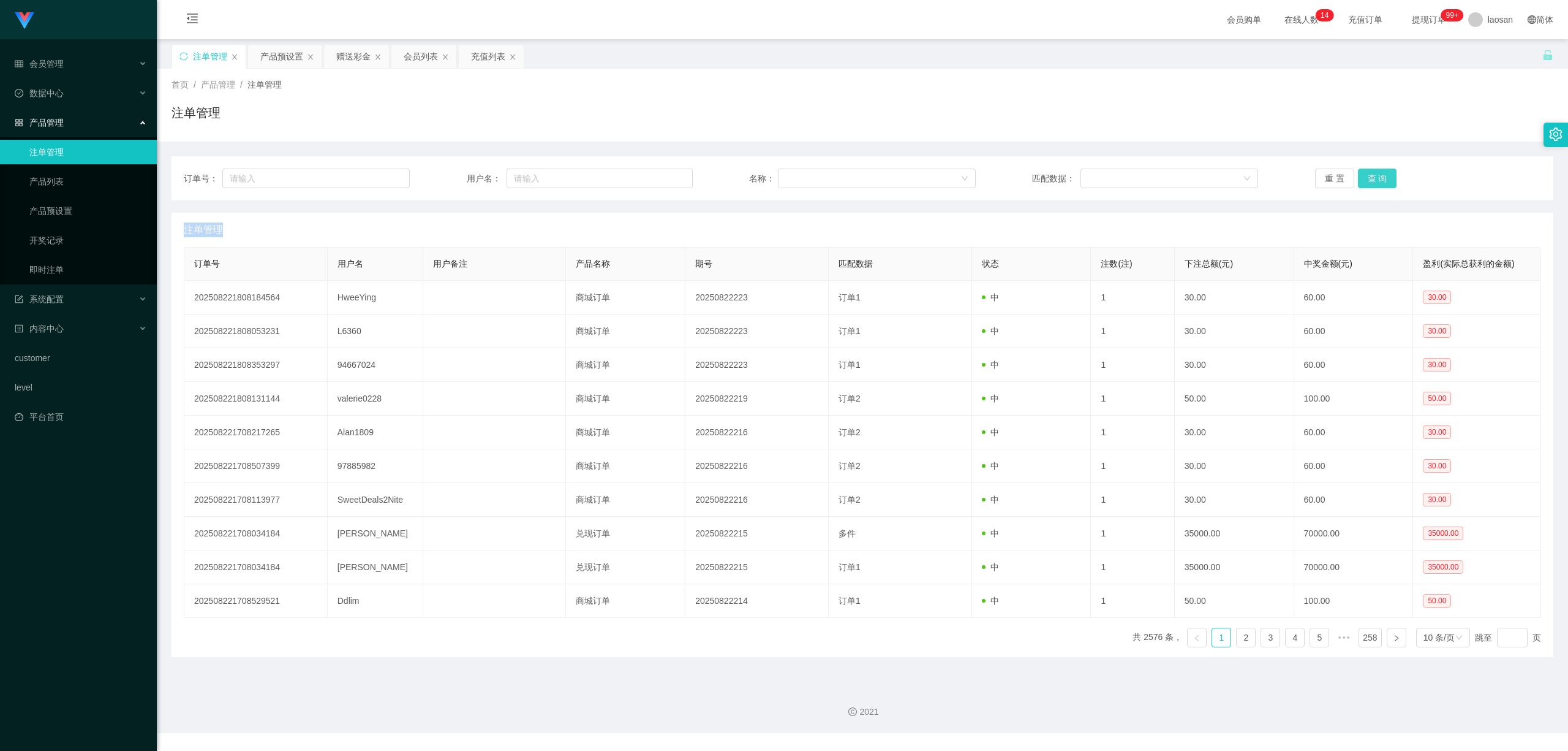
click at [1369, 180] on button "查 询" at bounding box center [1377, 178] width 39 height 20
click at [1377, 177] on button "查 询" at bounding box center [1377, 178] width 39 height 20
click at [1377, 177] on div "重 置 查 询" at bounding box center [1428, 178] width 226 height 20
click at [1377, 177] on button "查 询" at bounding box center [1377, 178] width 39 height 20
click at [1377, 177] on div "重 置 查 询" at bounding box center [1428, 178] width 226 height 20
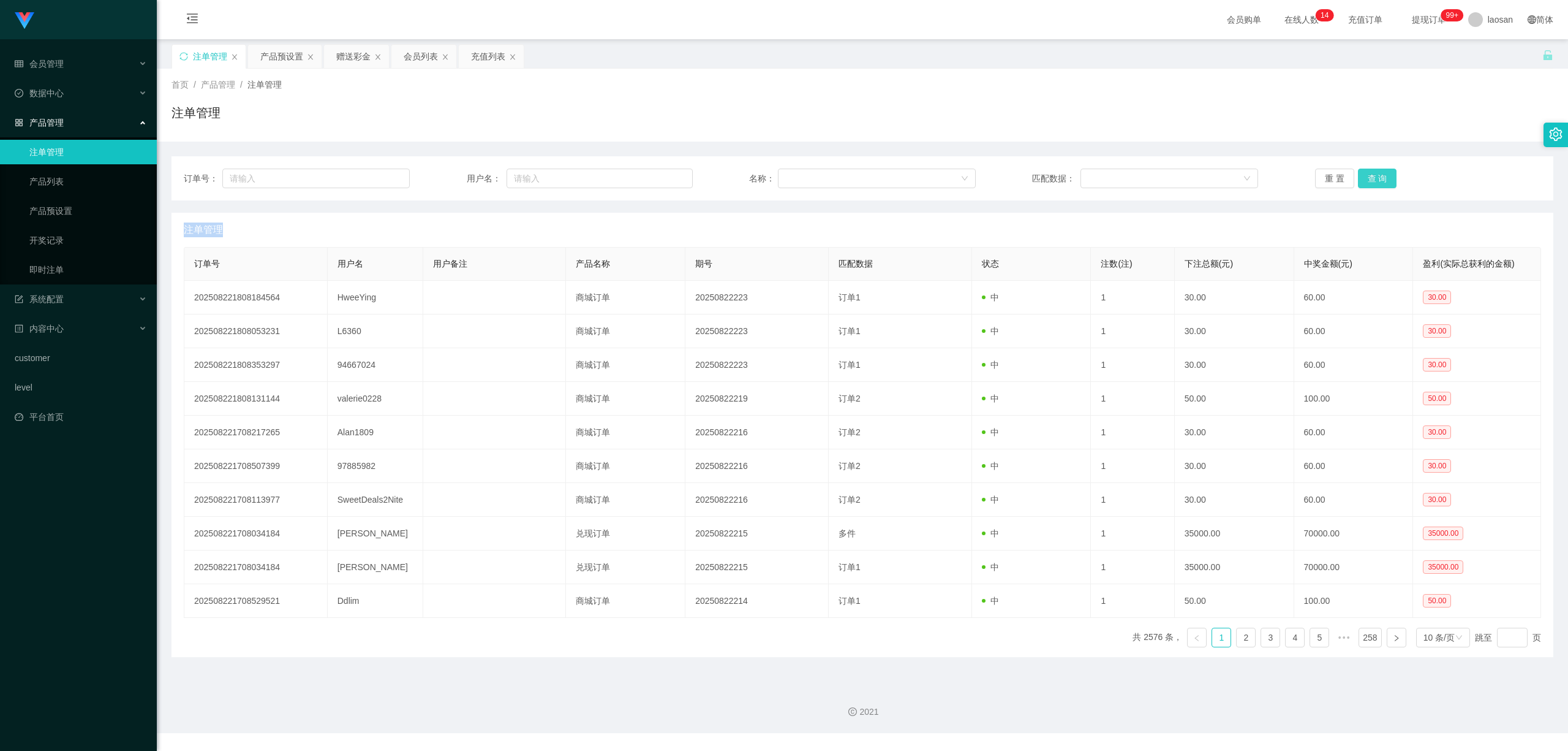
click at [1377, 177] on button "查 询" at bounding box center [1377, 178] width 39 height 20
click at [1366, 175] on button "查 询" at bounding box center [1377, 178] width 39 height 20
click at [1369, 175] on div "重 置 查 询" at bounding box center [1428, 178] width 226 height 20
click at [1371, 175] on button "查 询" at bounding box center [1377, 178] width 39 height 20
click at [1372, 176] on button "查 询" at bounding box center [1377, 178] width 39 height 20
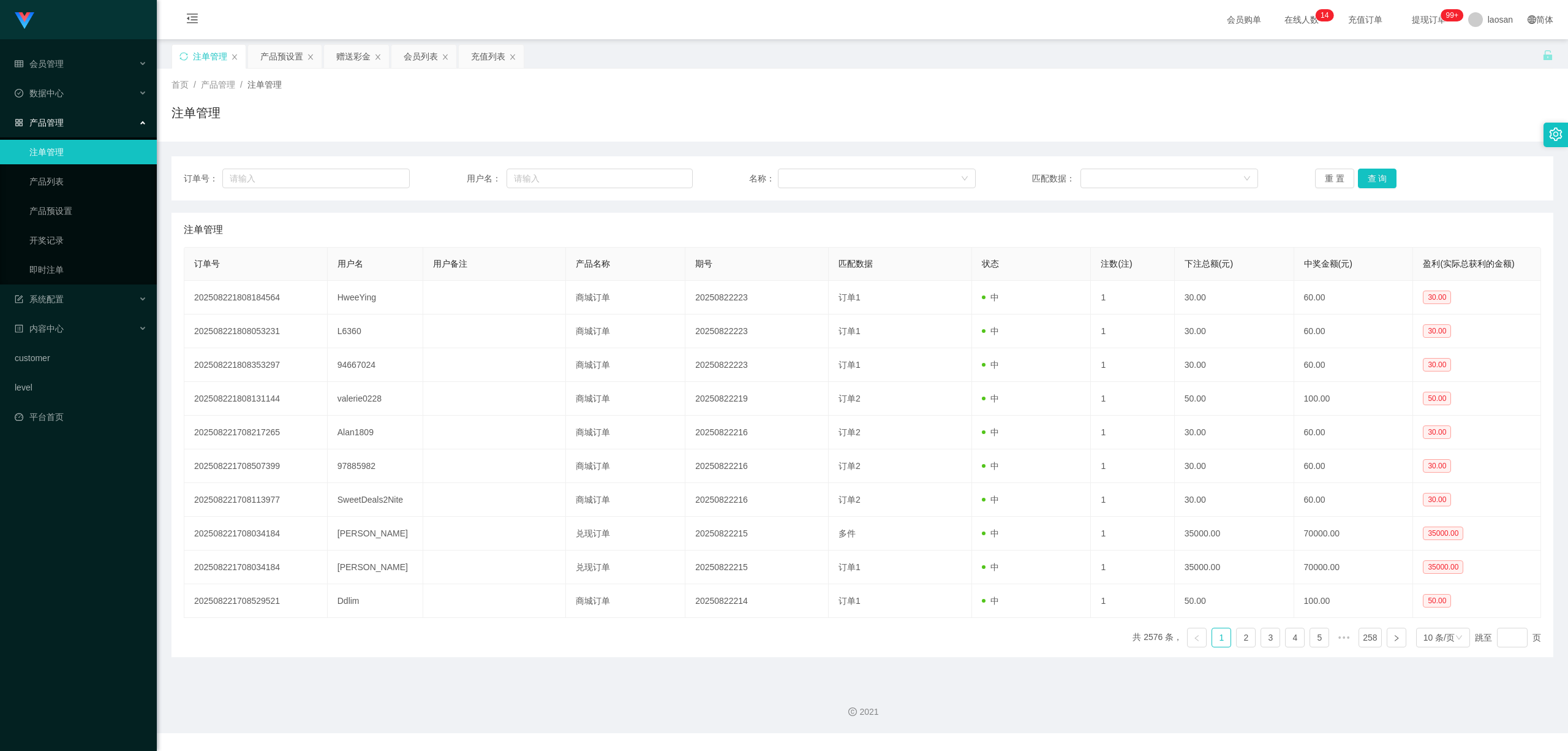
click at [1372, 176] on div "重 置 查 询" at bounding box center [1428, 178] width 226 height 20
click at [1373, 176] on button "查 询" at bounding box center [1377, 178] width 39 height 20
click at [1374, 176] on div "重 置 查 询" at bounding box center [1428, 178] width 226 height 20
click at [1375, 176] on button "查 询" at bounding box center [1377, 178] width 39 height 20
click at [1377, 176] on button "查 询" at bounding box center [1384, 178] width 53 height 20
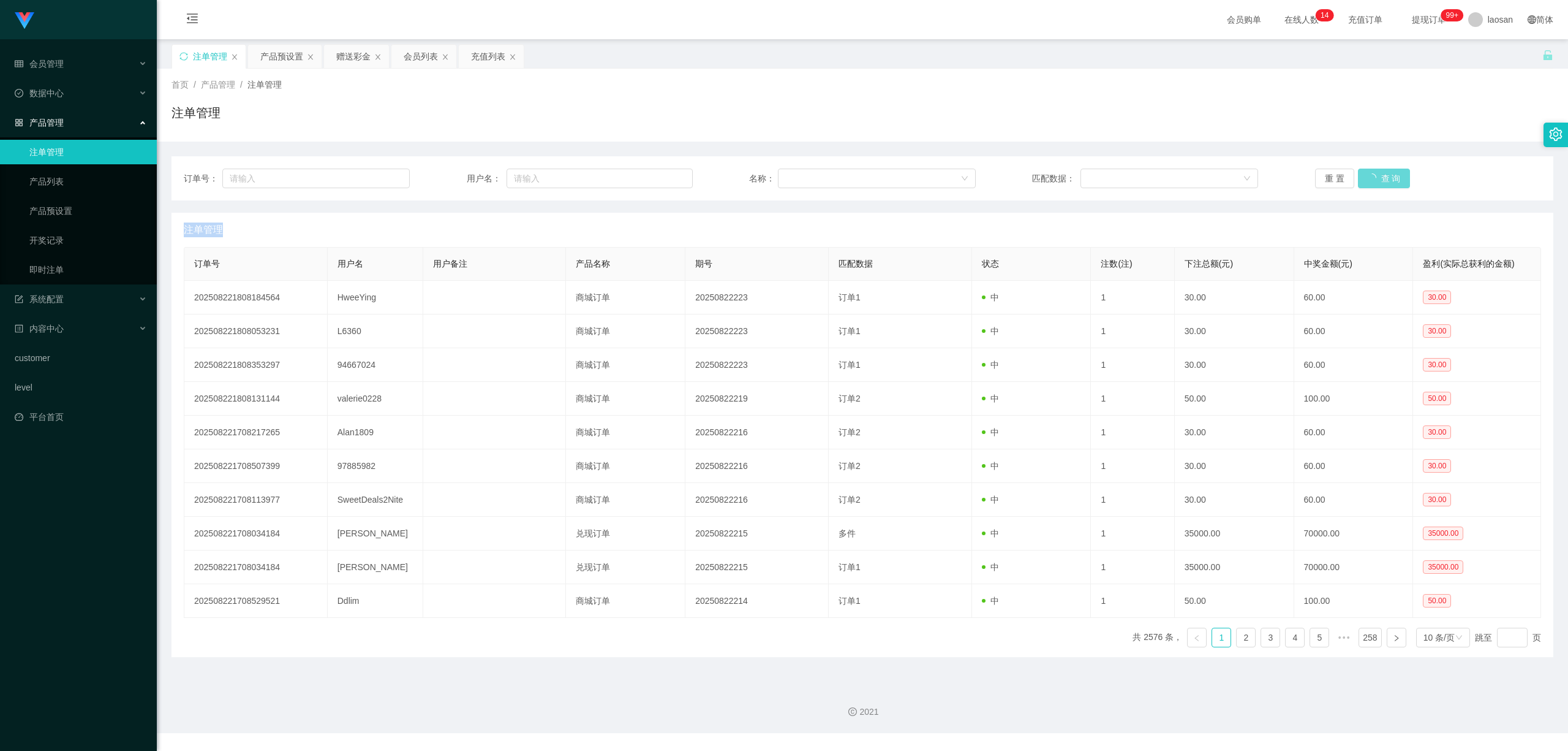
click at [1378, 176] on div "重 置 查 询" at bounding box center [1428, 178] width 226 height 20
drag, startPoint x: 1385, startPoint y: 176, endPoint x: 1393, endPoint y: 176, distance: 8.0
click at [1385, 176] on button "查 询" at bounding box center [1377, 178] width 39 height 20
click at [1393, 176] on div "重 置 查 询" at bounding box center [1428, 178] width 226 height 20
click at [1402, 176] on div "重 置 查 询" at bounding box center [1428, 178] width 226 height 20
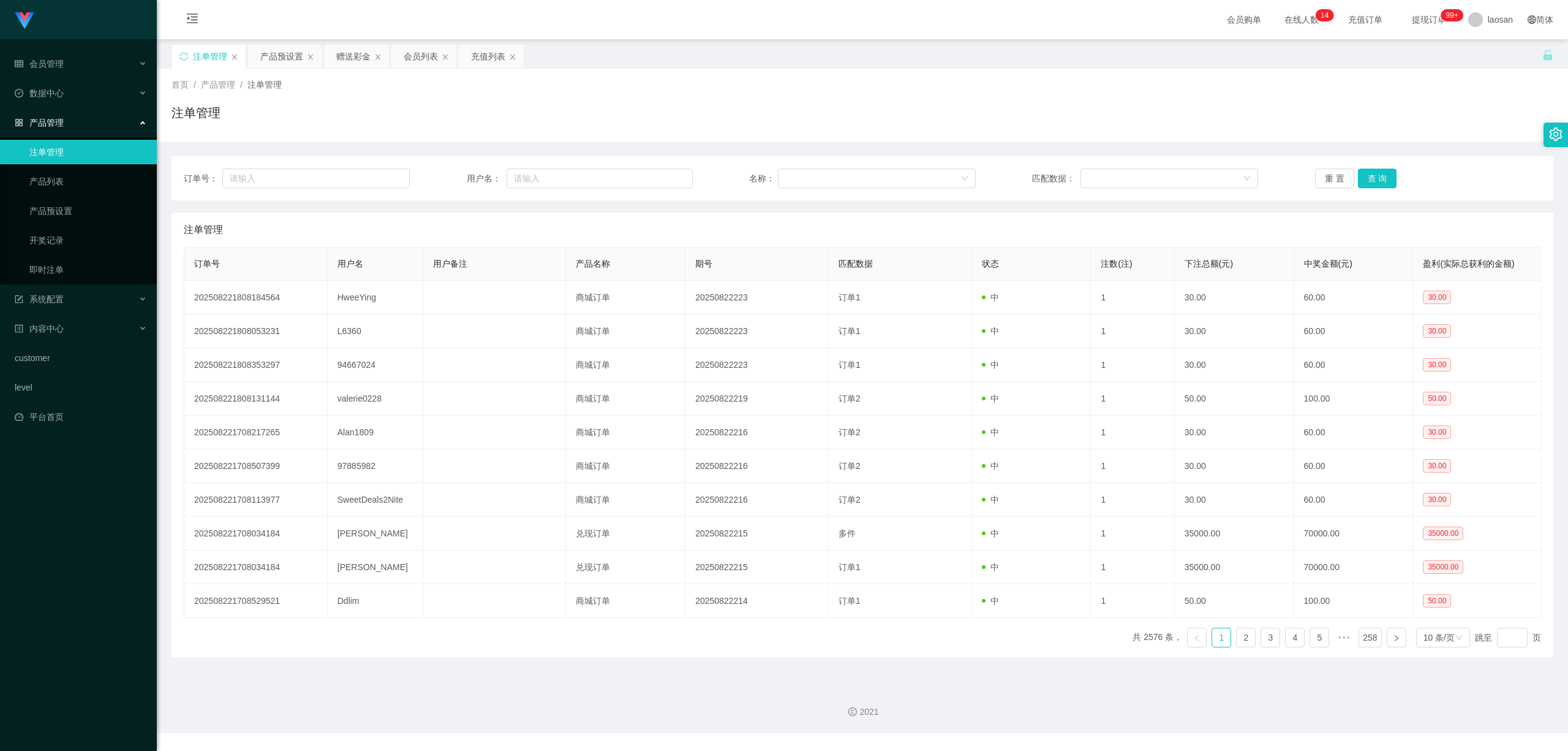
drag, startPoint x: 1405, startPoint y: 176, endPoint x: 1390, endPoint y: 182, distance: 16.2
click at [1405, 176] on div "重 置 查 询" at bounding box center [1428, 178] width 226 height 20
click at [1385, 182] on button "查 询" at bounding box center [1377, 178] width 39 height 20
click at [1384, 178] on div "重 置 查 询" at bounding box center [1428, 178] width 226 height 20
click at [1384, 178] on button "查 询" at bounding box center [1377, 178] width 39 height 20
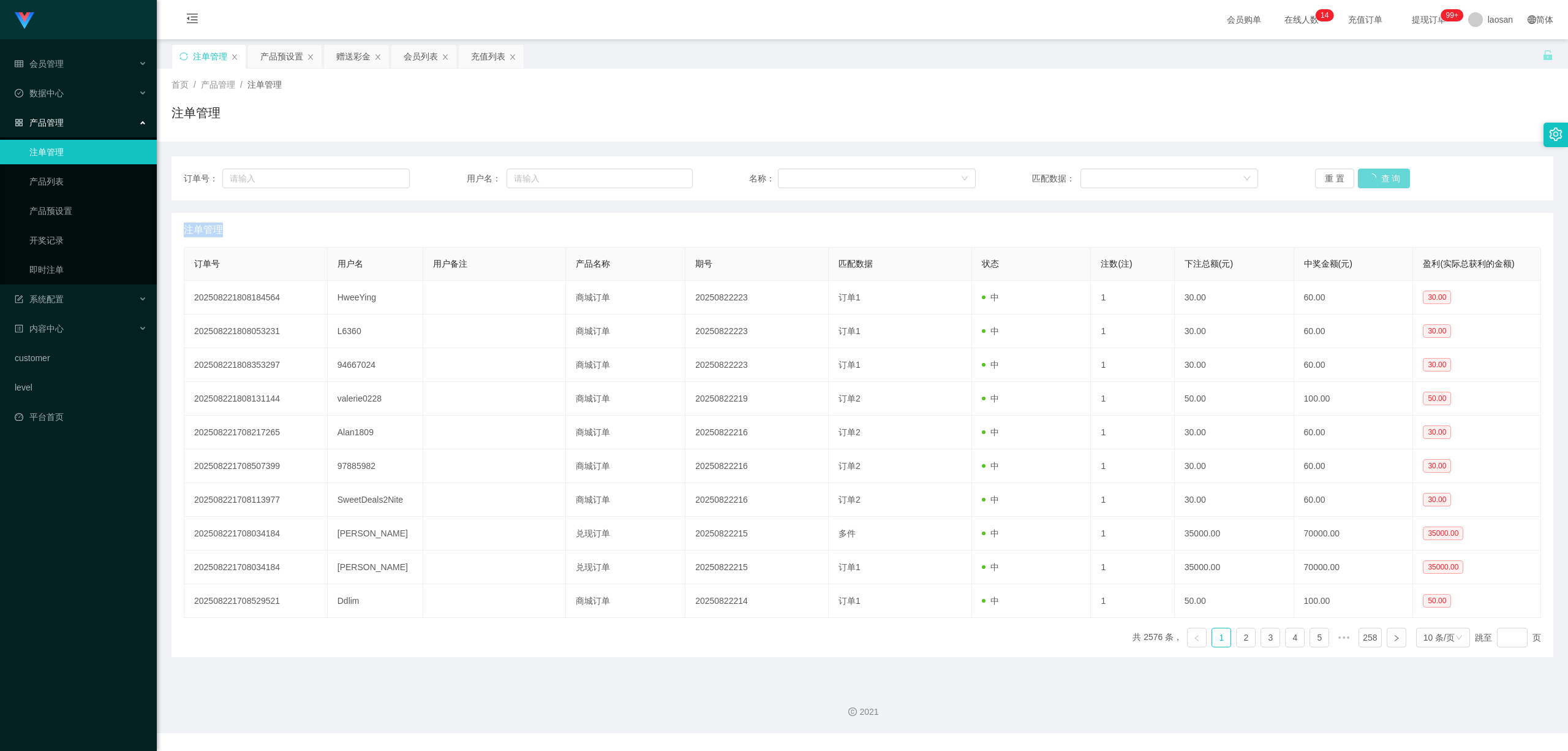
drag, startPoint x: 1384, startPoint y: 178, endPoint x: 1440, endPoint y: 45, distance: 144.3
click at [1384, 177] on div "重 置 查 询" at bounding box center [1428, 178] width 226 height 20
click at [1380, 180] on button "查 询" at bounding box center [1377, 178] width 39 height 20
click at [1380, 180] on div "重 置 查 询" at bounding box center [1428, 178] width 226 height 20
click at [1378, 180] on button "查 询" at bounding box center [1377, 178] width 39 height 20
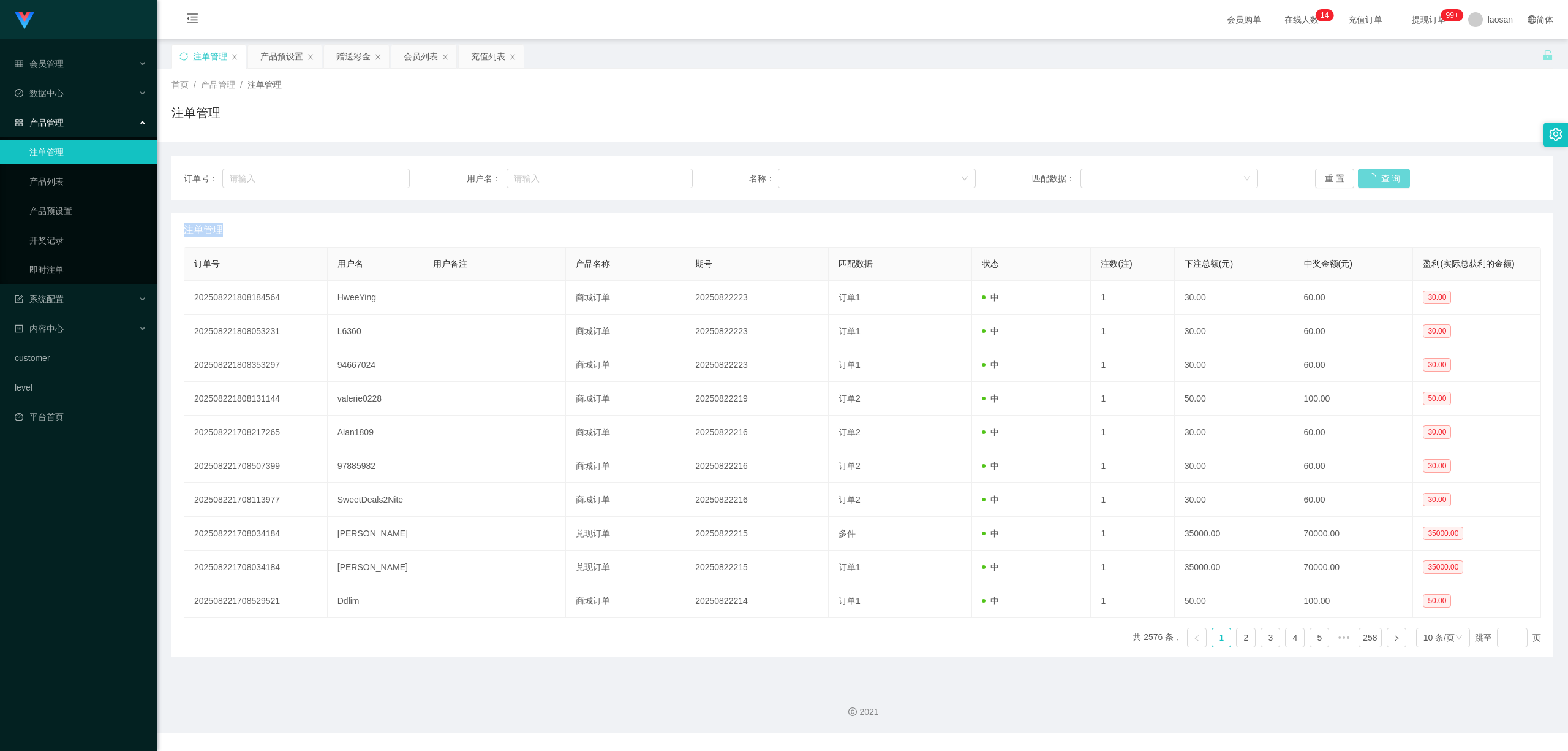
click at [1378, 180] on div "重 置 查 询" at bounding box center [1428, 178] width 226 height 20
click at [1378, 180] on button "查 询" at bounding box center [1377, 178] width 39 height 20
click at [1377, 180] on div "重 置 查 询" at bounding box center [1428, 178] width 226 height 20
click at [1377, 180] on button "查 询" at bounding box center [1377, 178] width 39 height 20
click at [1376, 180] on div "重 置 查 询" at bounding box center [1428, 178] width 226 height 20
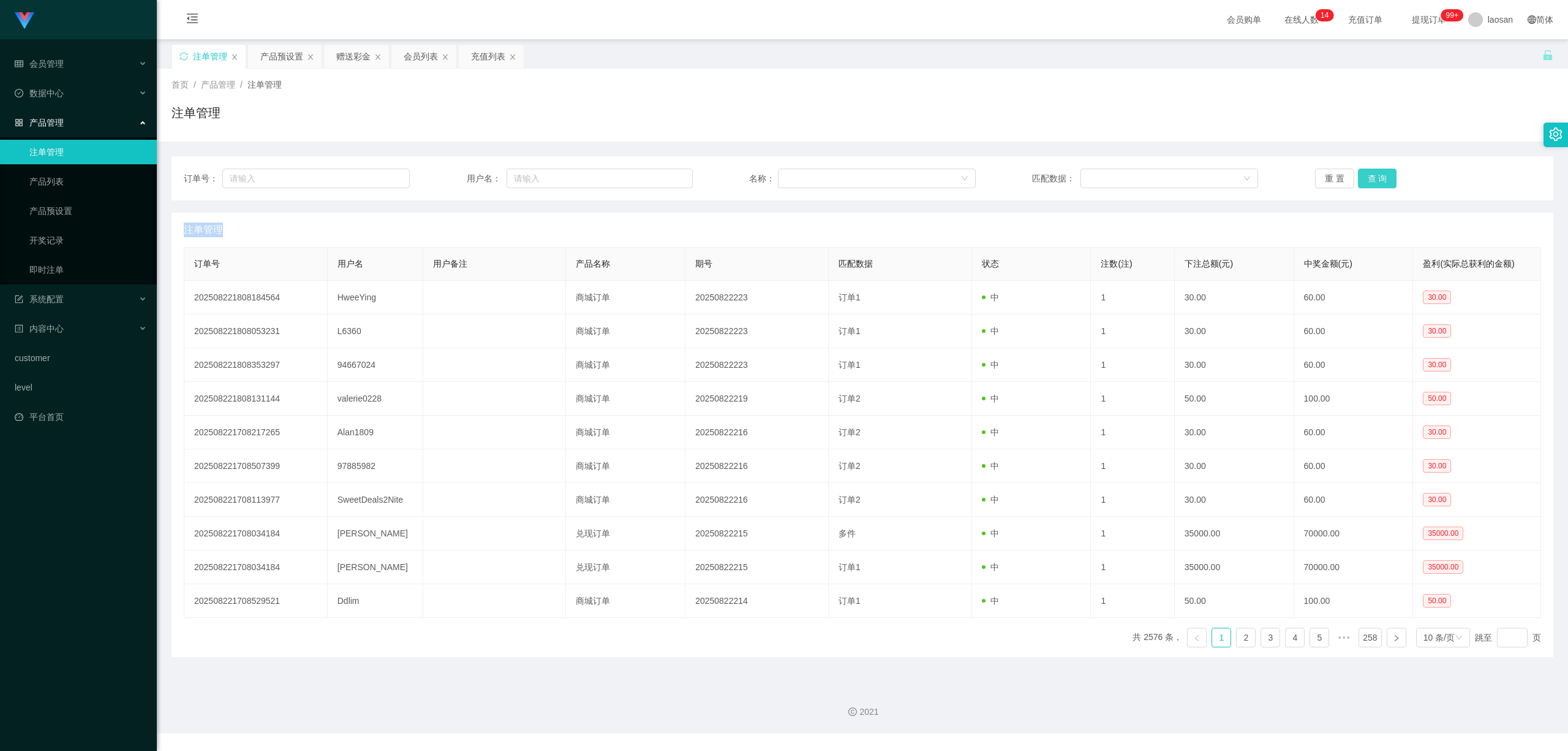
click at [1376, 180] on button "查 询" at bounding box center [1377, 178] width 39 height 20
click at [1376, 180] on div "重 置 查 询" at bounding box center [1428, 178] width 226 height 20
click at [1376, 180] on button "查 询" at bounding box center [1377, 178] width 39 height 20
click at [1376, 180] on div "重 置 查 询" at bounding box center [1428, 178] width 226 height 20
click at [1376, 180] on button "查 询" at bounding box center [1377, 178] width 39 height 20
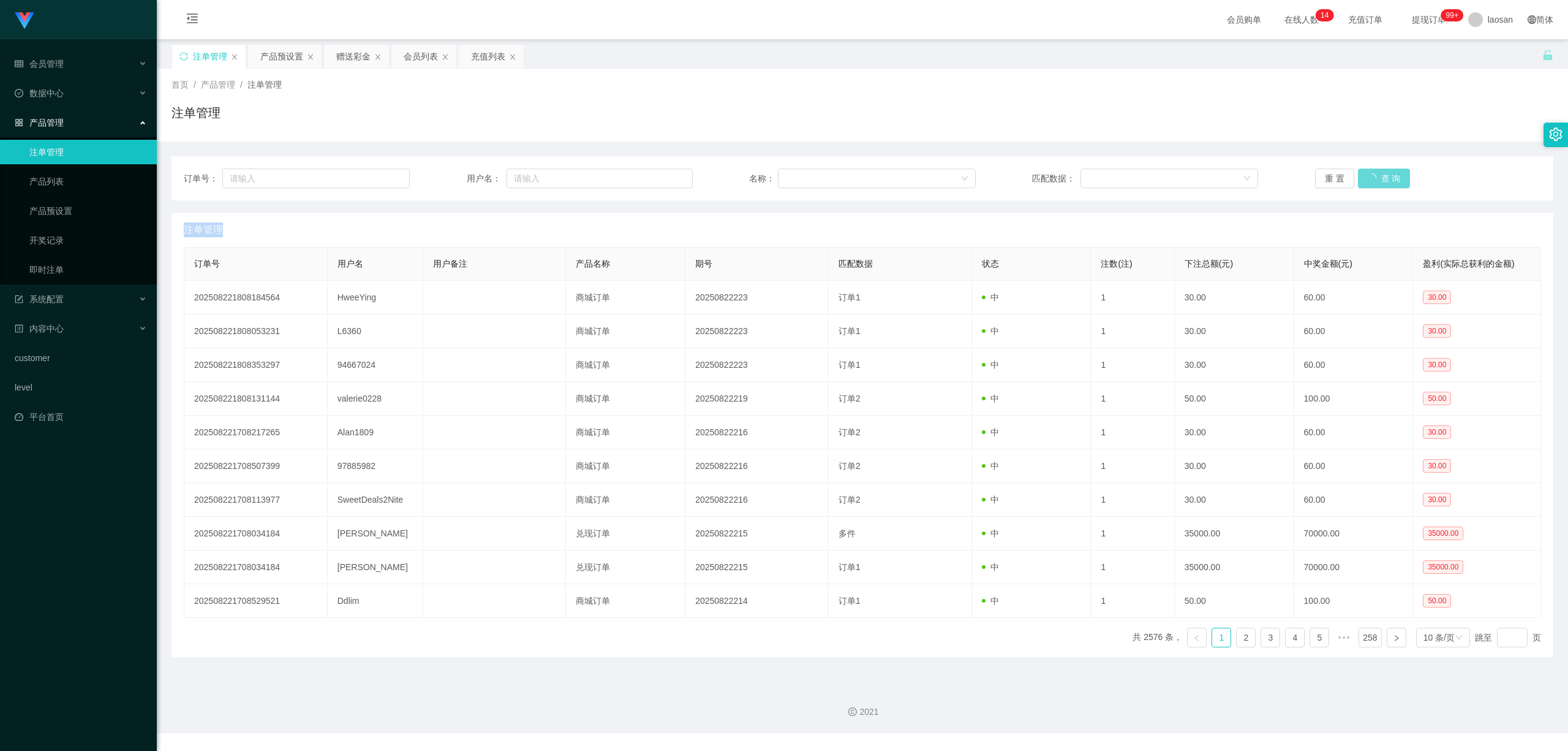
drag, startPoint x: 1376, startPoint y: 180, endPoint x: 603, endPoint y: 268, distance: 778.0
click at [1368, 180] on div "重 置 查 询" at bounding box center [1428, 178] width 226 height 20
click at [1370, 179] on button "查 询" at bounding box center [1377, 178] width 39 height 20
click at [1370, 179] on div "重 置 查 询" at bounding box center [1428, 178] width 226 height 20
click at [1370, 179] on button "查 询" at bounding box center [1377, 178] width 39 height 20
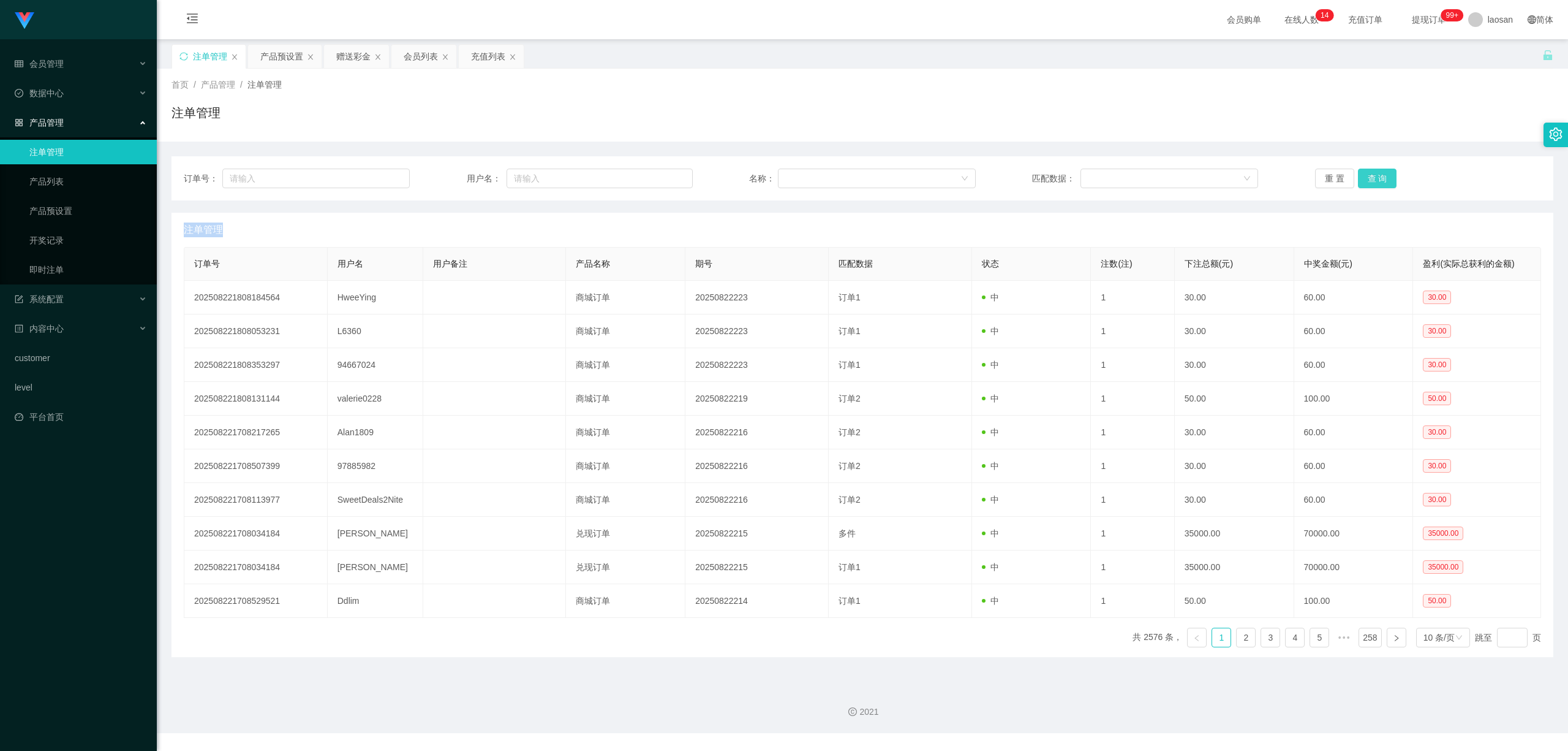
click at [1370, 179] on div "重 置 查 询" at bounding box center [1428, 178] width 226 height 20
click at [1370, 179] on button "查 询" at bounding box center [1377, 178] width 39 height 20
click at [1370, 179] on div "重 置 查 询" at bounding box center [1428, 178] width 226 height 20
click at [1370, 178] on button "查 询" at bounding box center [1377, 178] width 39 height 20
click at [1366, 172] on button "查 询" at bounding box center [1377, 178] width 39 height 20
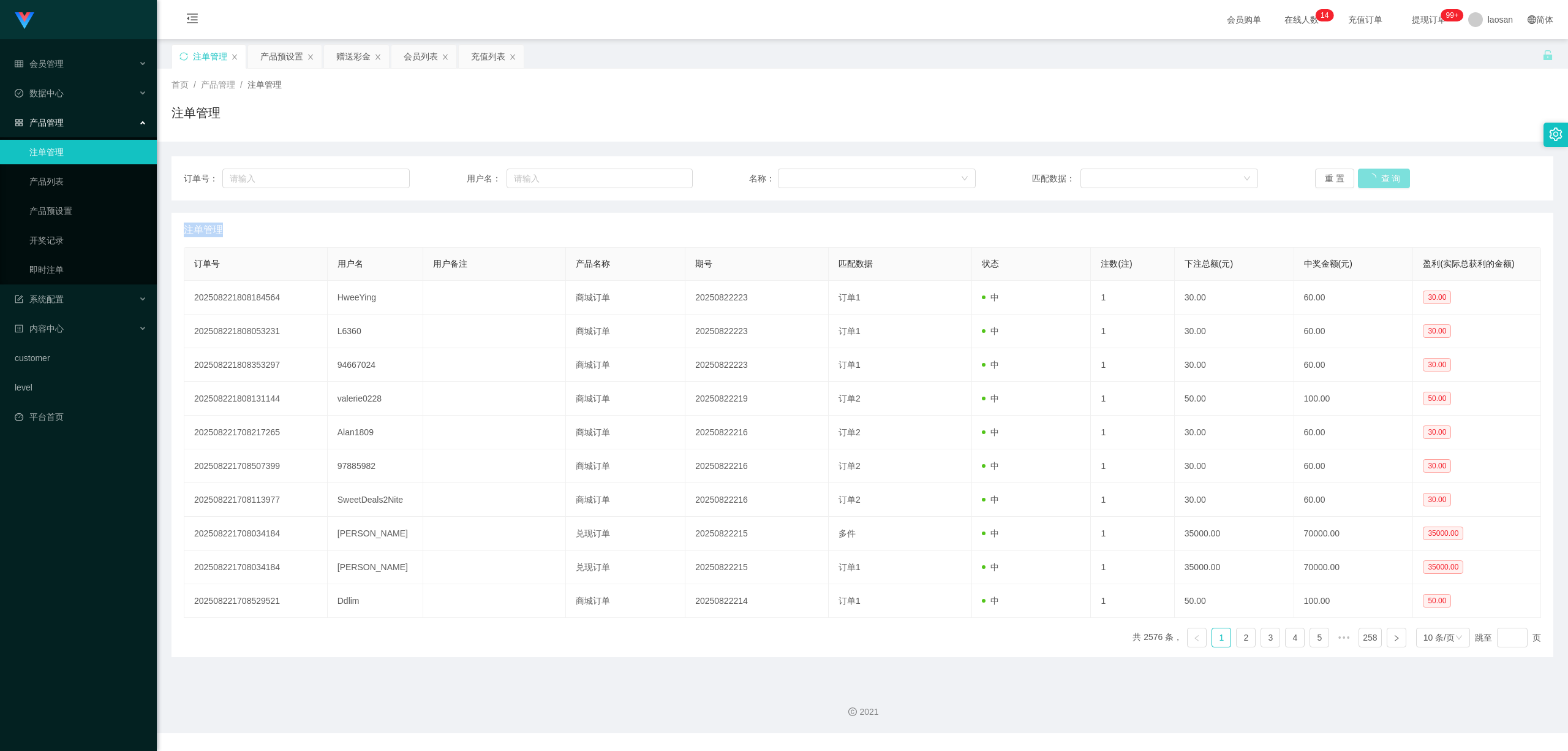
click at [1368, 173] on div "重 置 查 询" at bounding box center [1428, 178] width 226 height 20
click at [1368, 176] on button "查 询" at bounding box center [1377, 178] width 39 height 20
click at [1371, 174] on button "查 询" at bounding box center [1377, 178] width 39 height 20
click at [1371, 174] on div "重 置 查 询" at bounding box center [1428, 178] width 226 height 20
click at [1371, 174] on button "查 询" at bounding box center [1377, 178] width 39 height 20
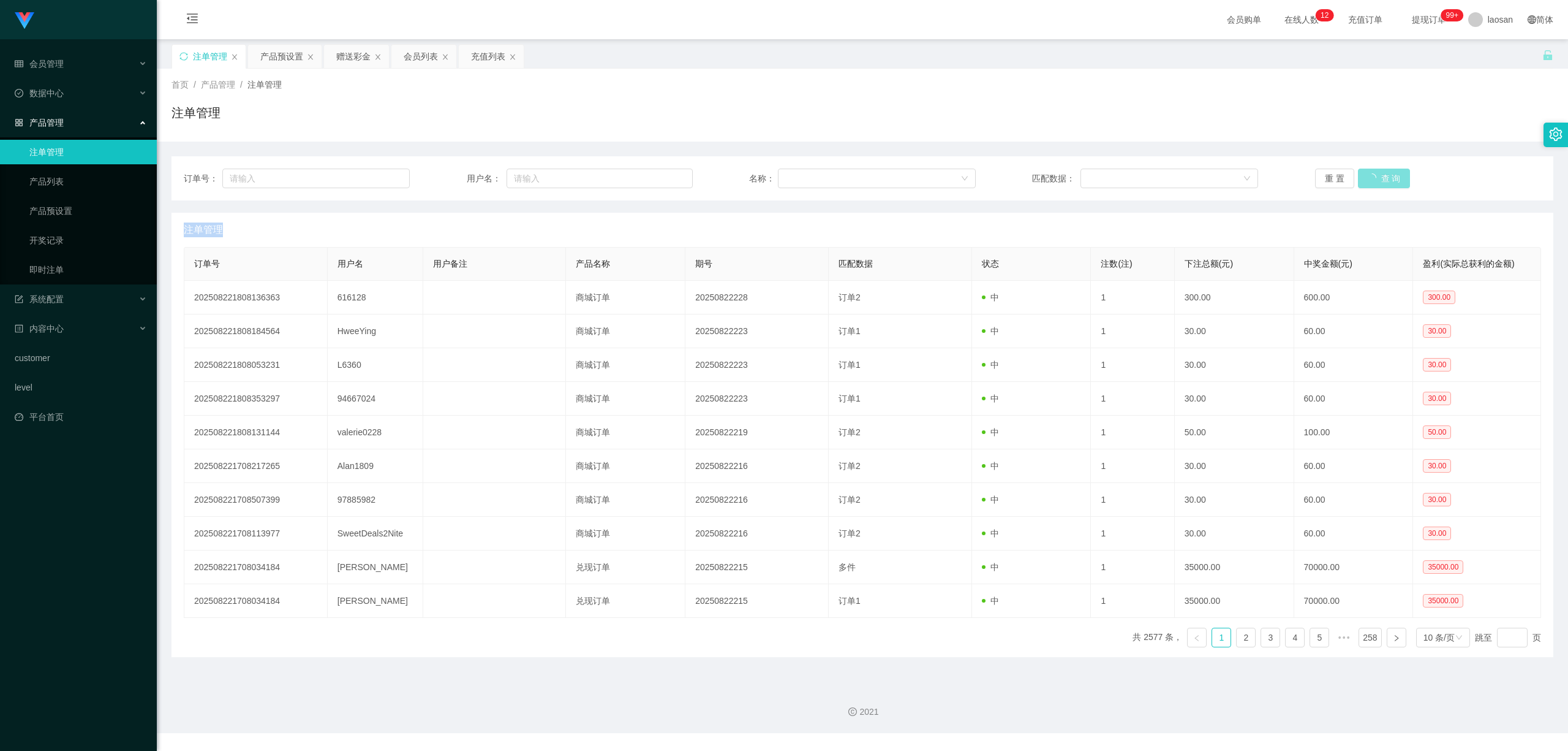
click at [1371, 174] on div "重 置 查 询" at bounding box center [1428, 178] width 226 height 20
